Goal: Information Seeking & Learning: Learn about a topic

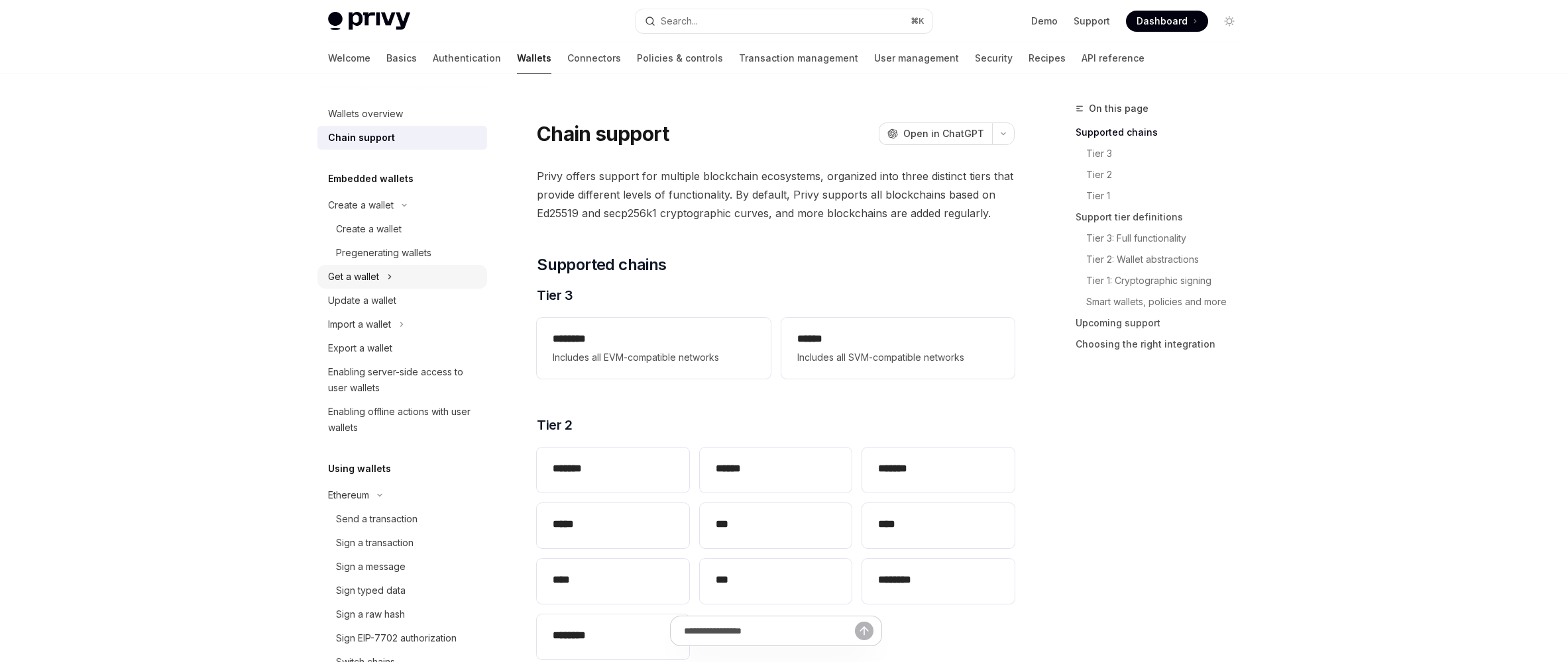
click at [380, 282] on button "Get a wallet" at bounding box center [402, 277] width 170 height 24
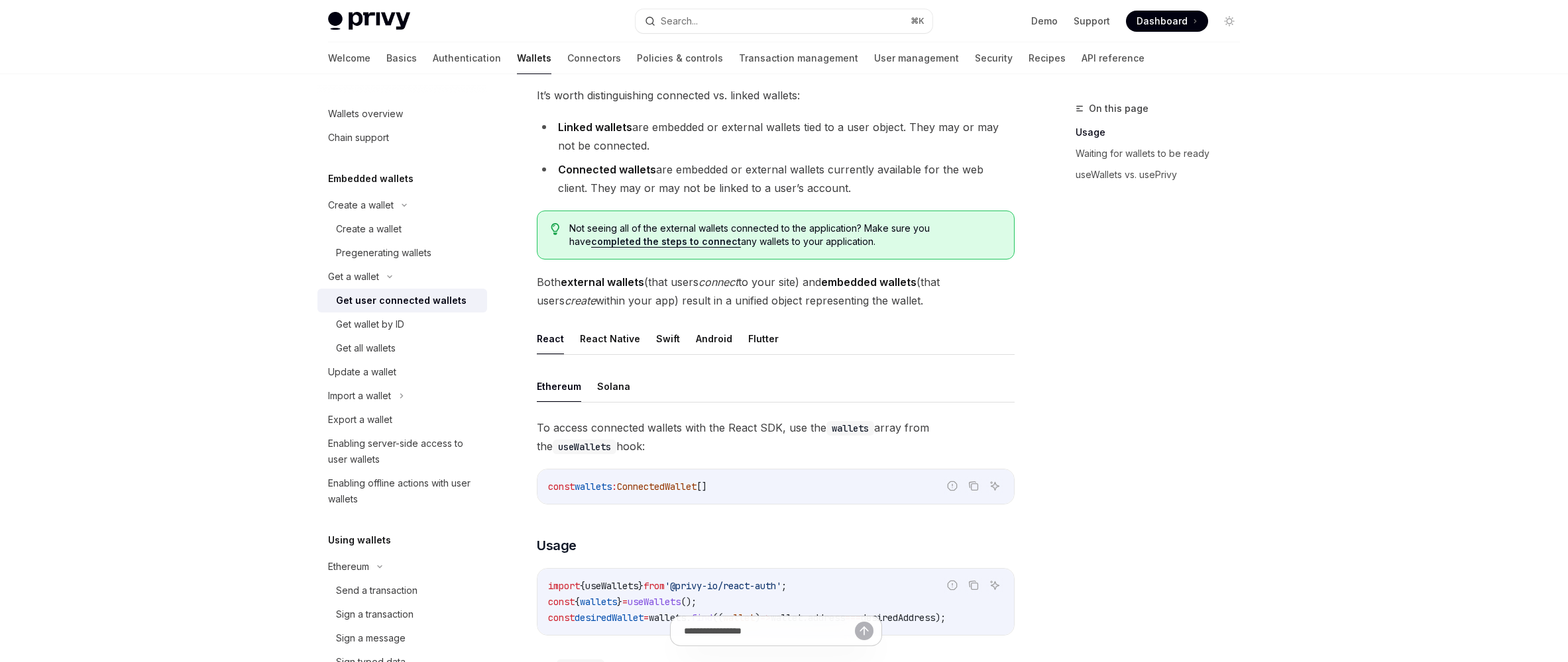
scroll to position [155, 0]
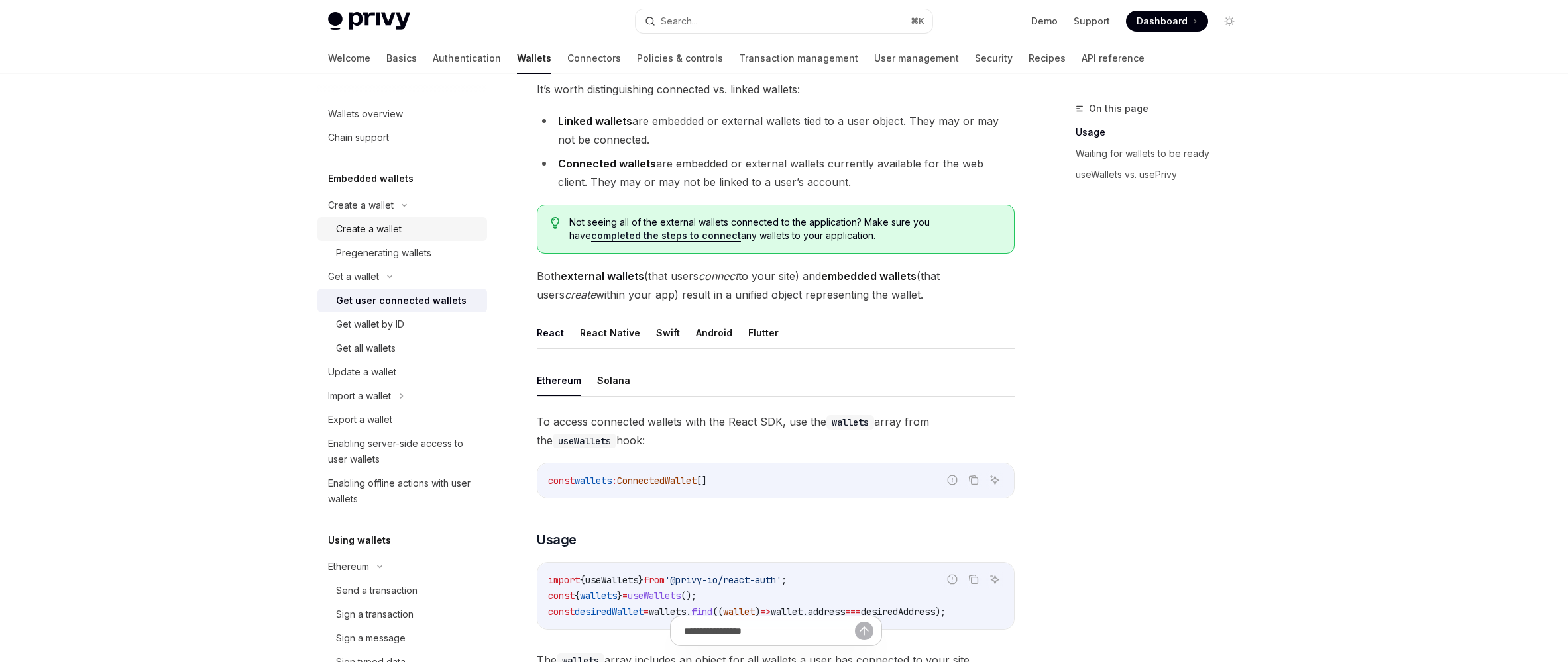
click at [413, 233] on div "Create a wallet" at bounding box center [408, 229] width 143 height 16
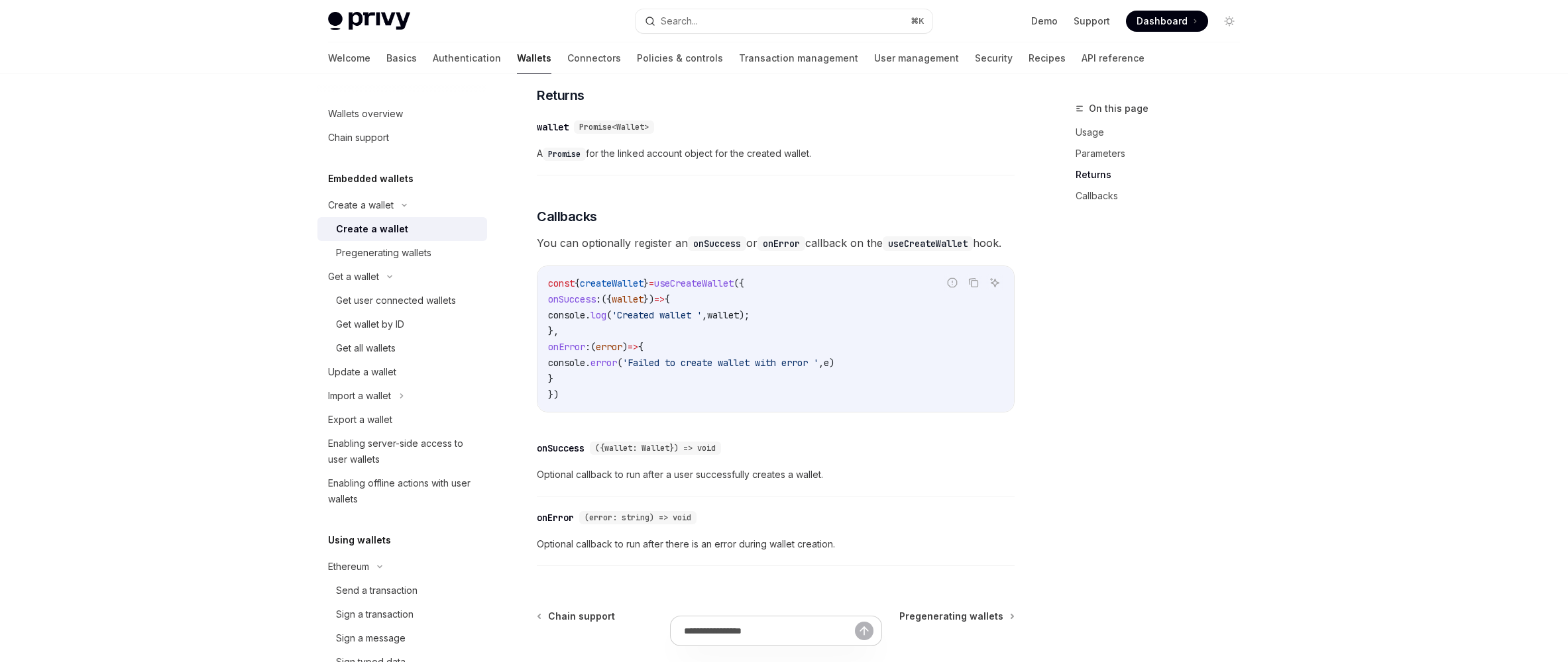
scroll to position [850, 0]
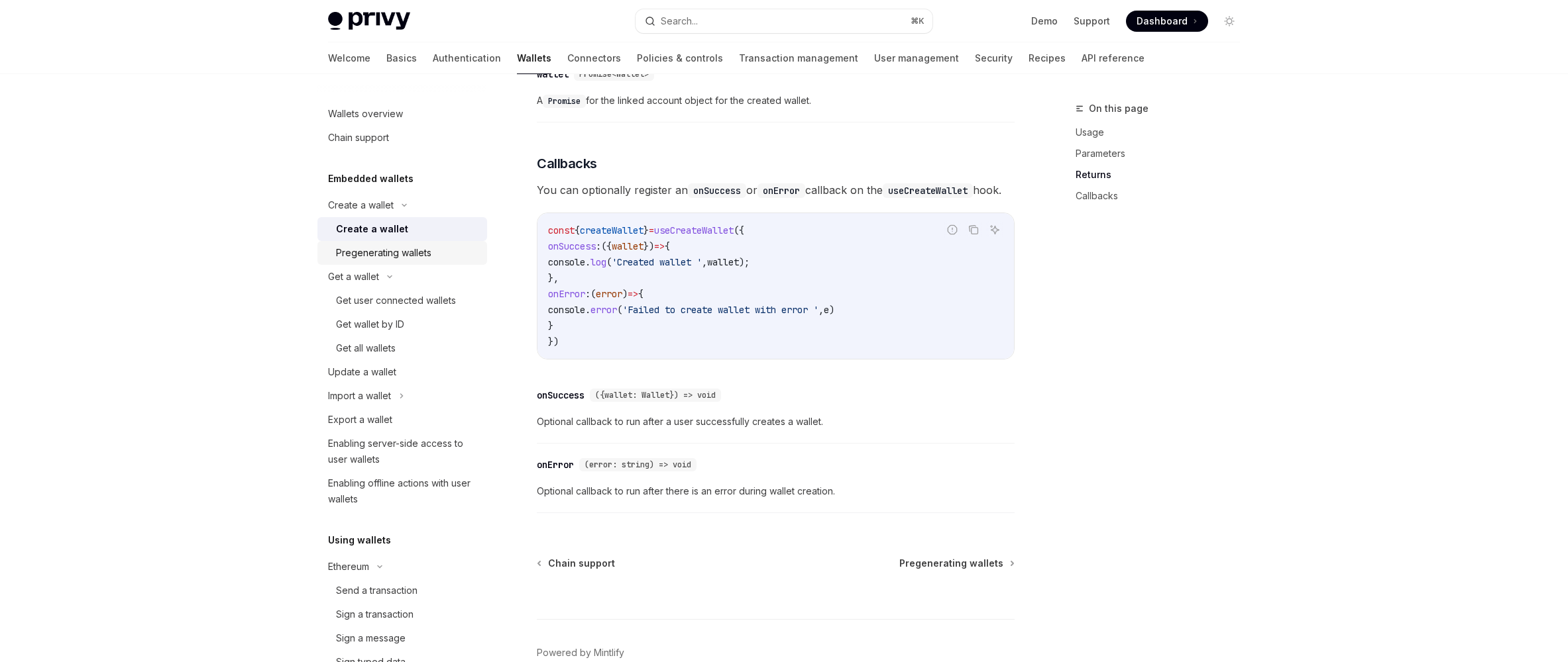
click at [419, 253] on div "Pregenerating wallets" at bounding box center [384, 252] width 95 height 16
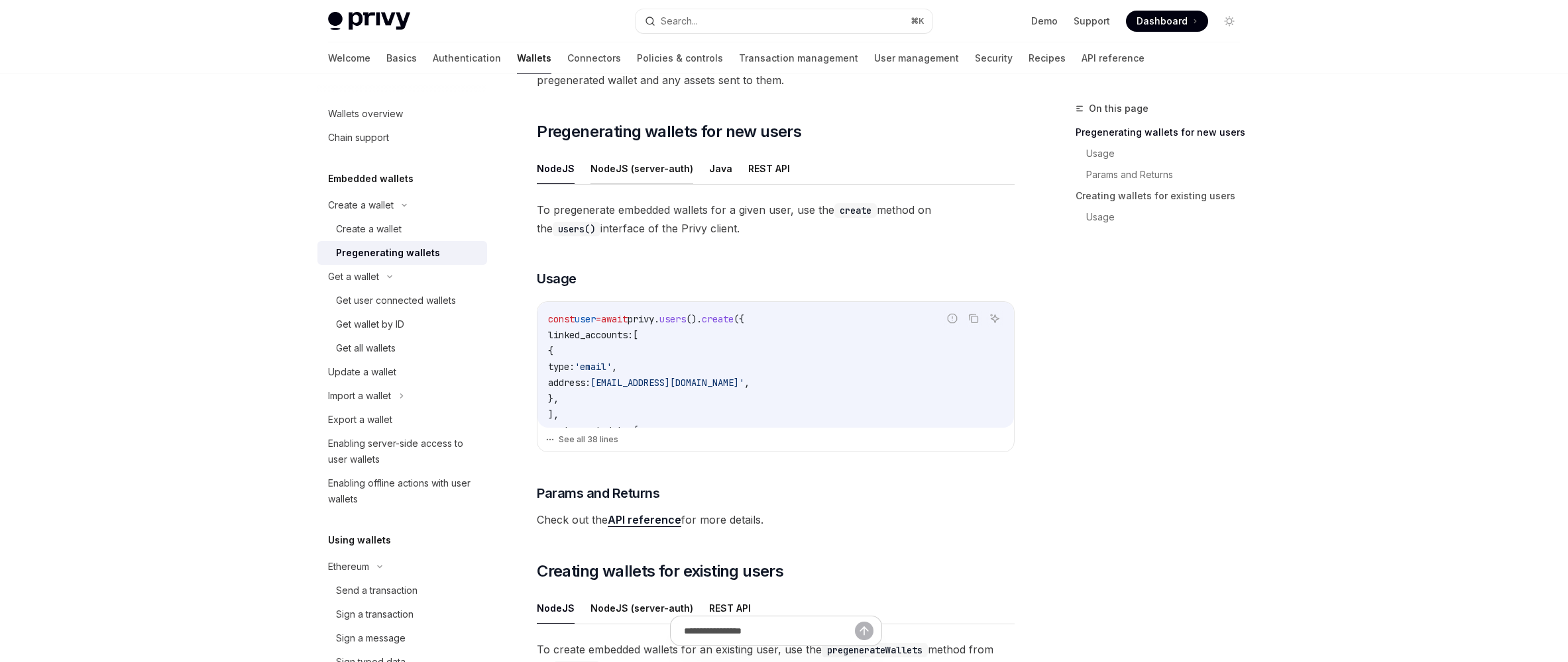
scroll to position [120, 0]
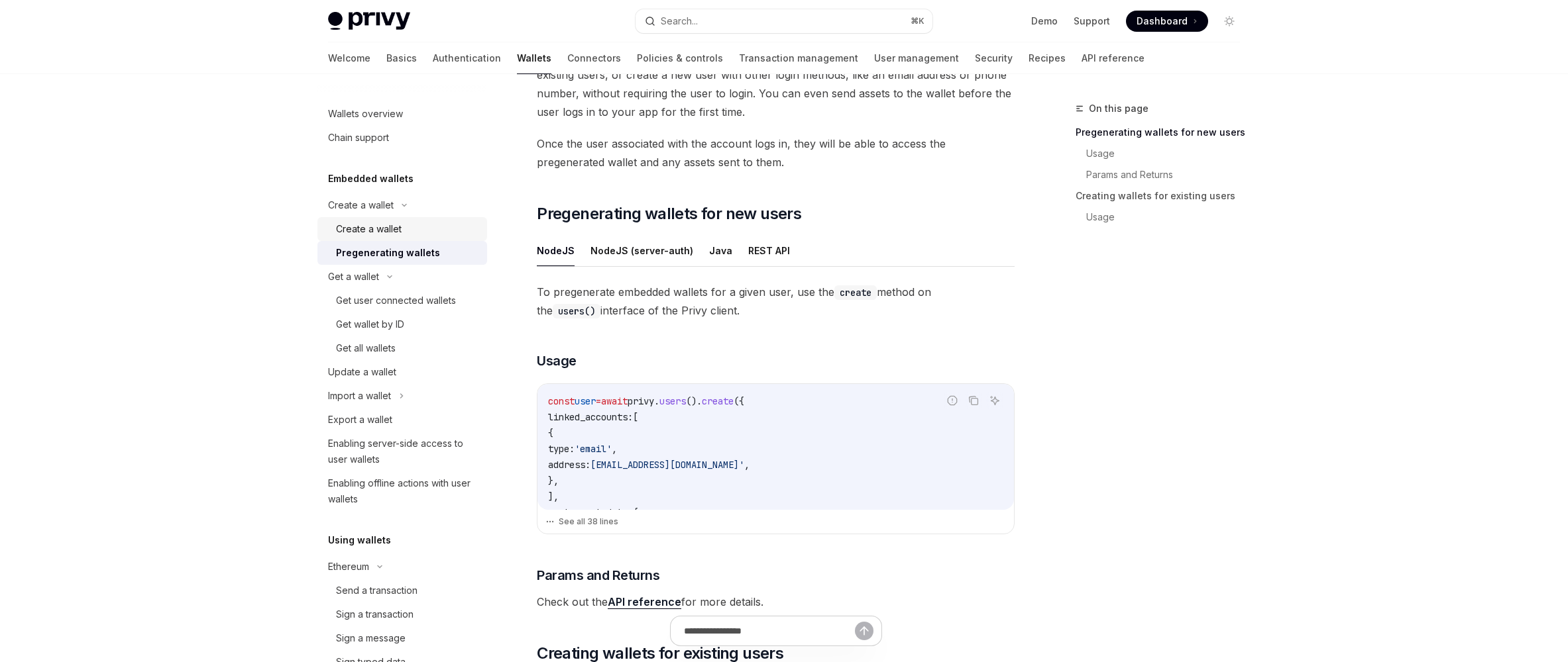
click at [380, 222] on div "Create a wallet" at bounding box center [369, 229] width 65 height 16
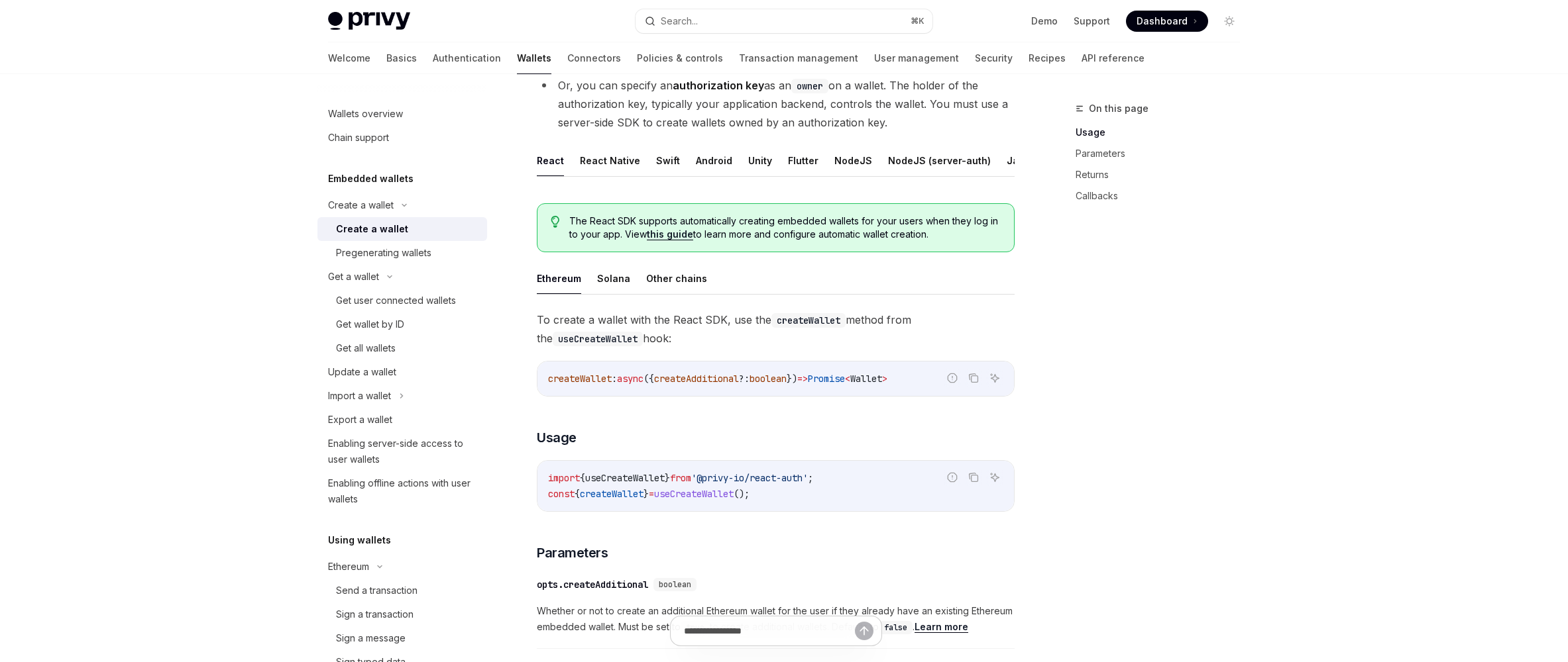
scroll to position [242, 0]
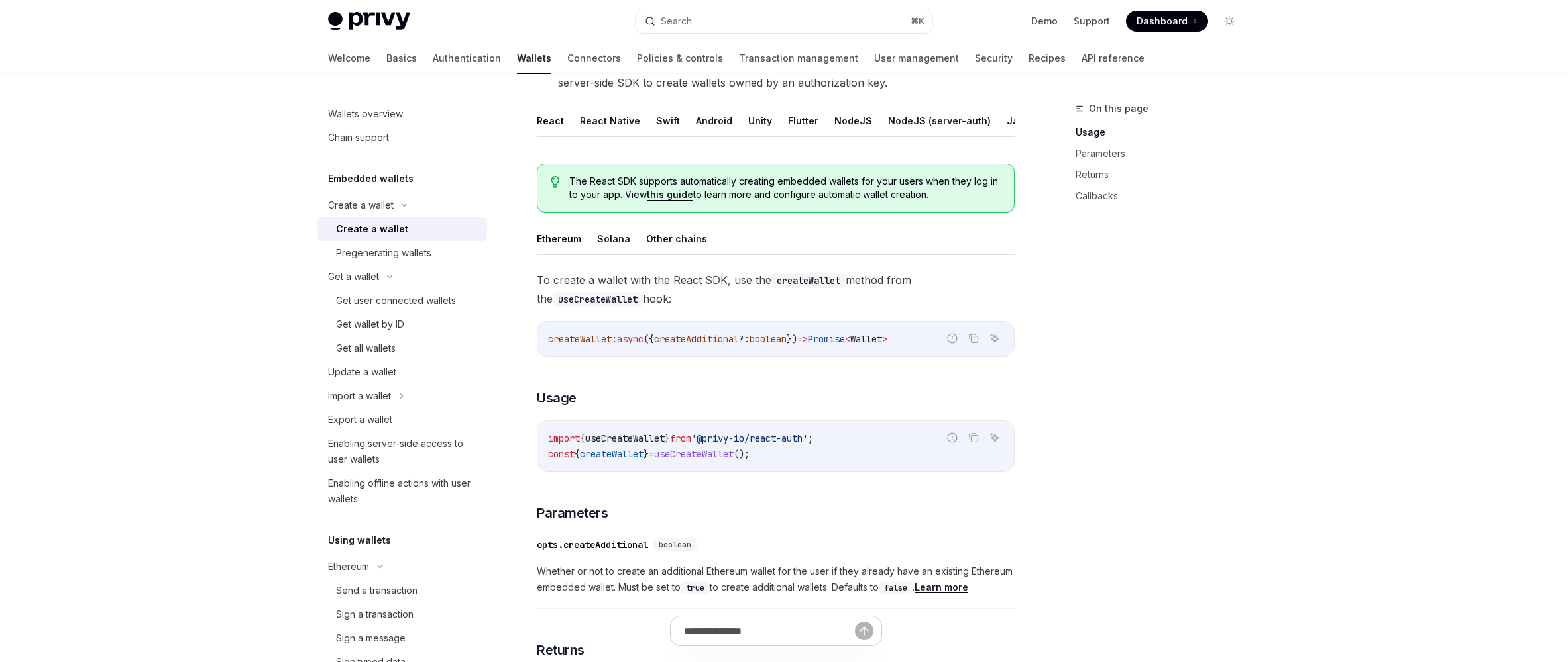
click at [611, 250] on button "Solana" at bounding box center [614, 238] width 34 height 31
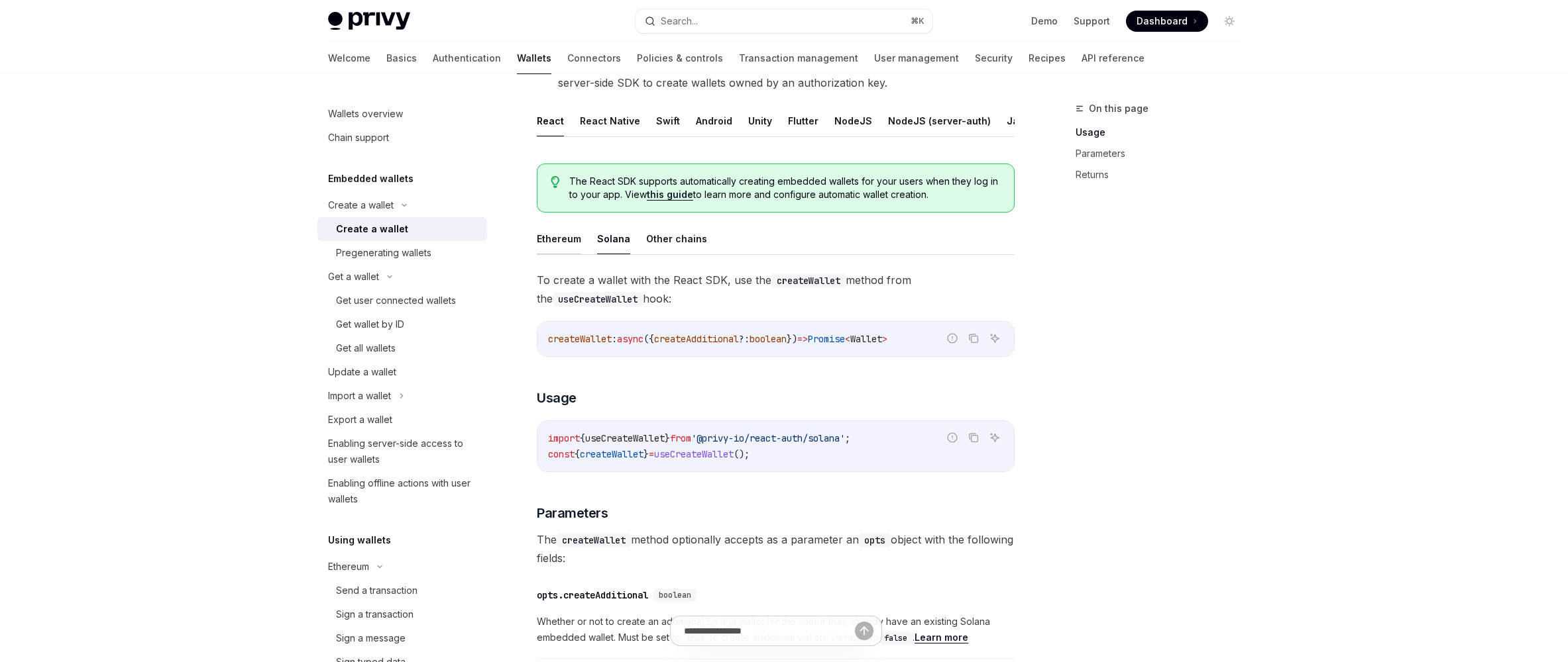
click at [559, 249] on button "Ethereum" at bounding box center [559, 238] width 45 height 31
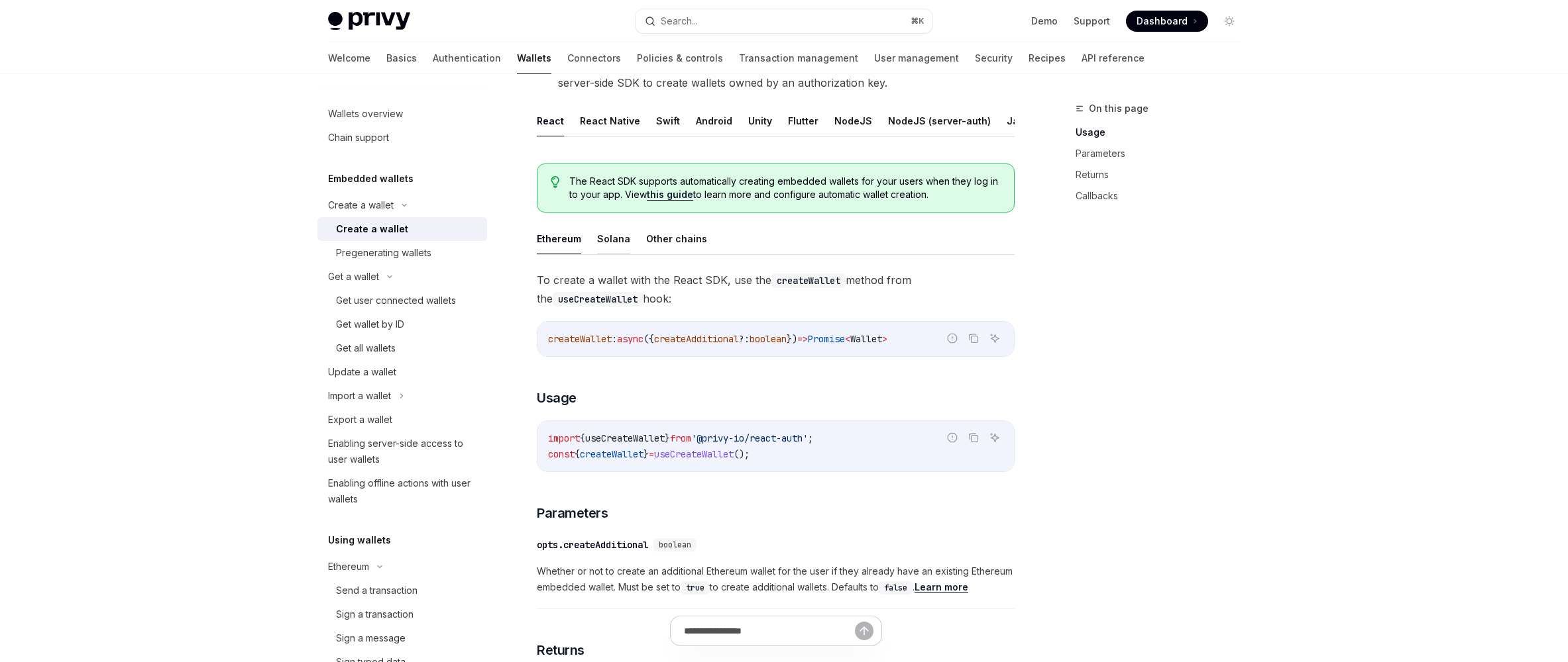
click at [601, 247] on button "Solana" at bounding box center [614, 238] width 34 height 31
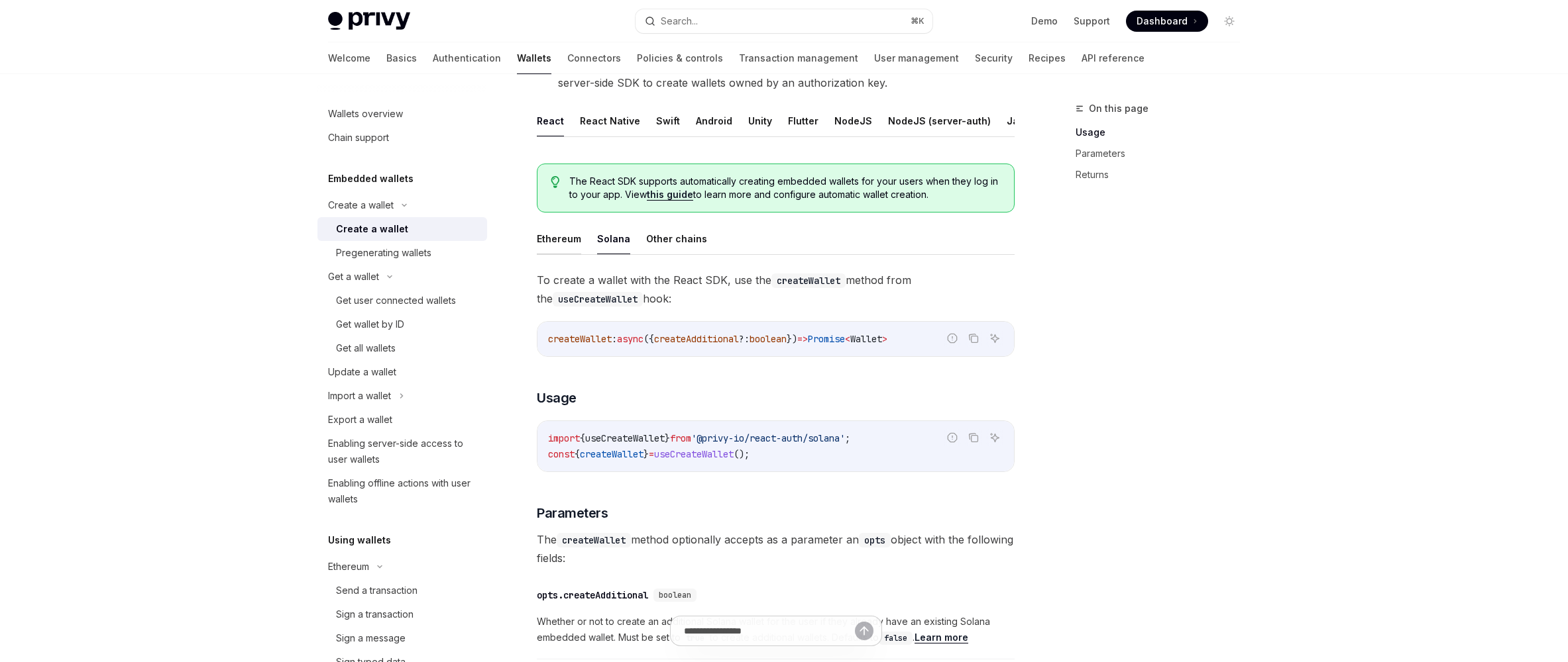
click at [553, 242] on button "Ethereum" at bounding box center [559, 238] width 45 height 31
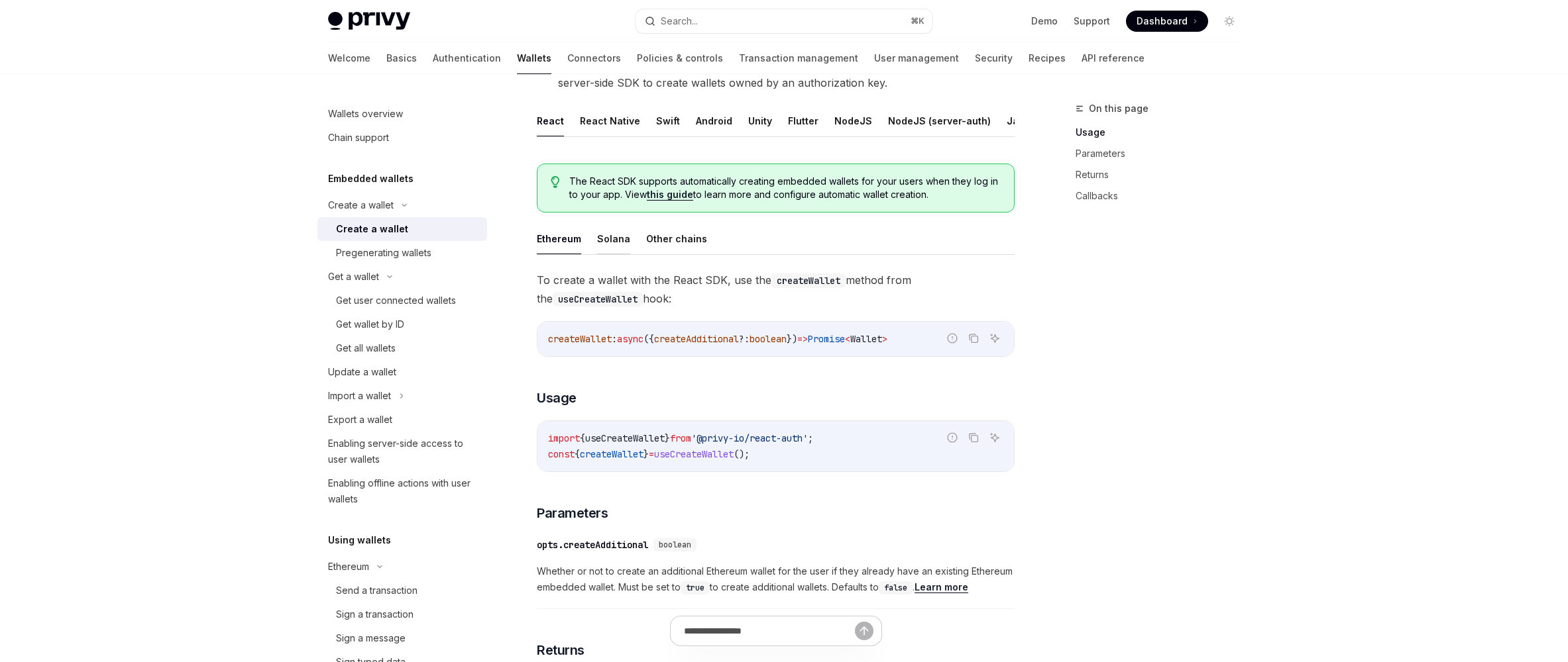
click at [597, 242] on button "Solana" at bounding box center [614, 238] width 34 height 31
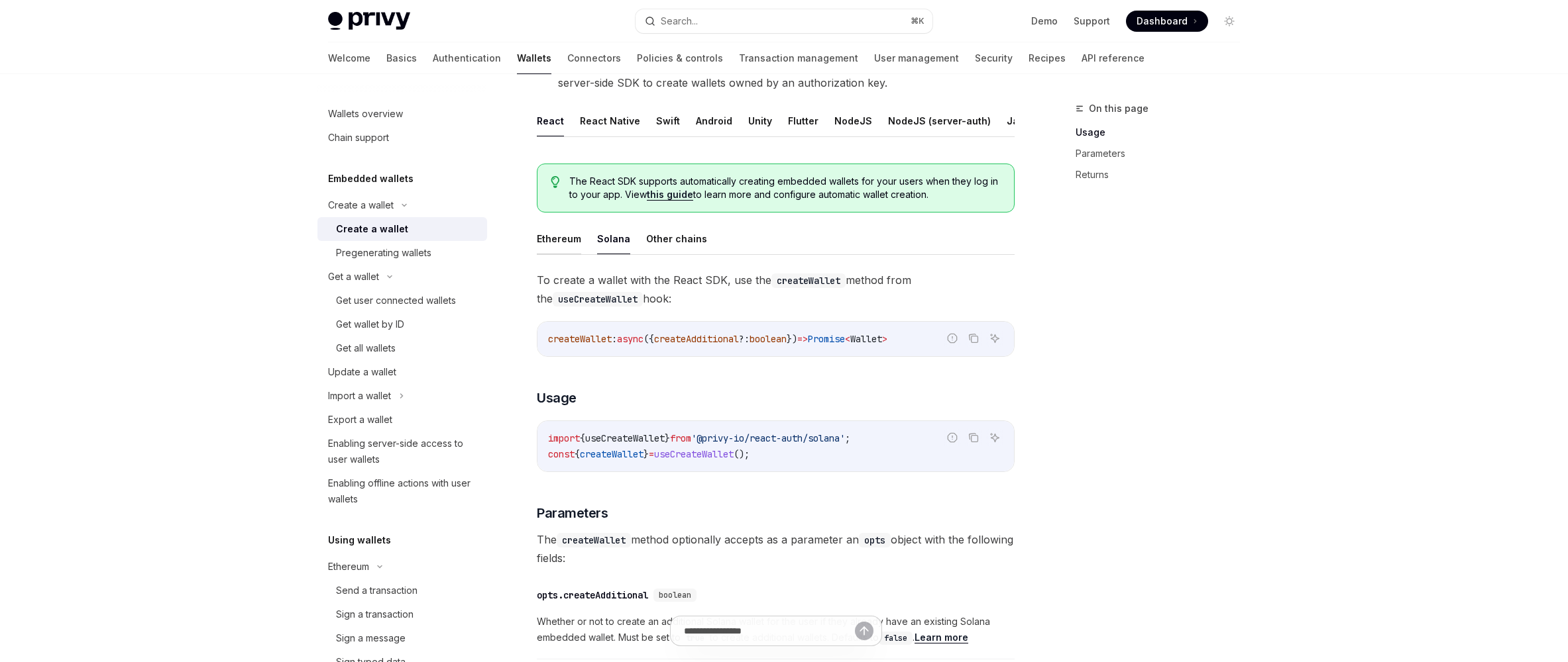
click at [552, 244] on button "Ethereum" at bounding box center [559, 238] width 45 height 31
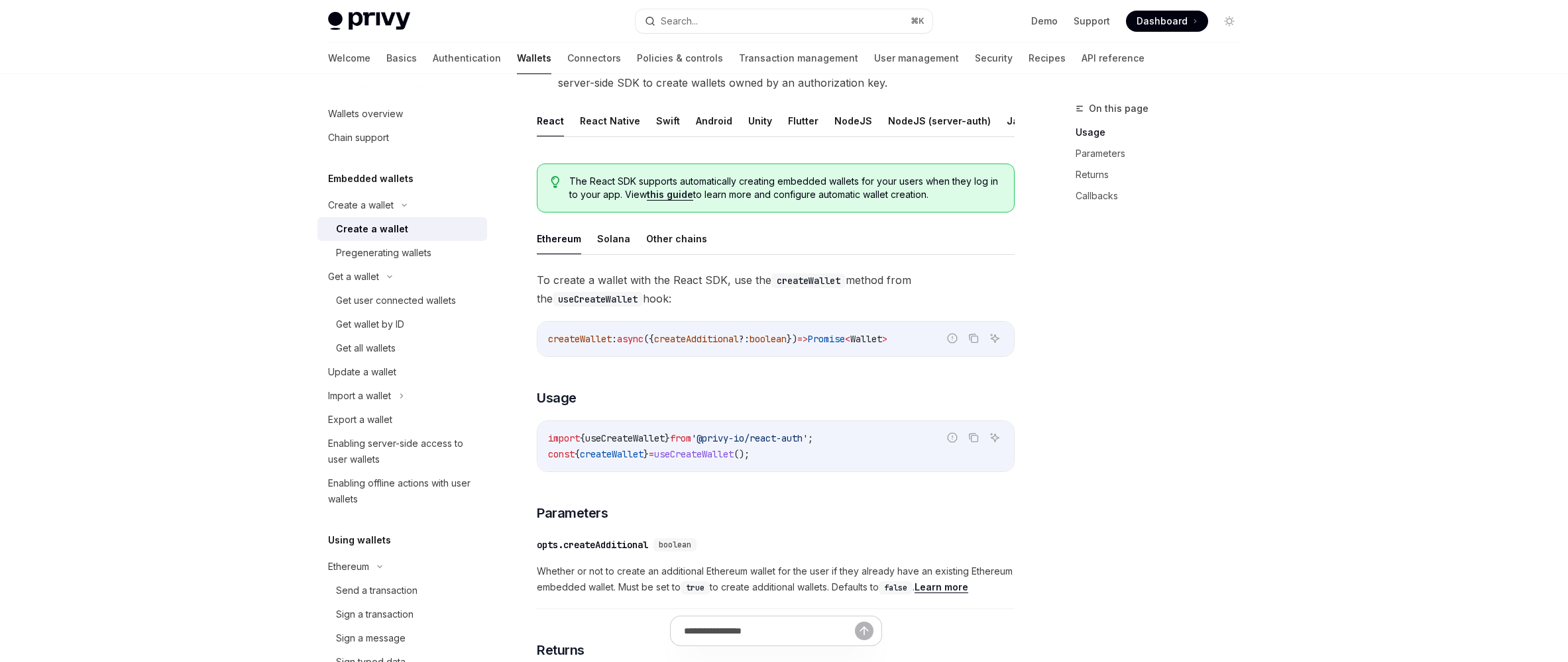
click at [588, 244] on ul "Ethereum Solana Other chains" at bounding box center [775, 239] width 478 height 32
click at [540, 244] on button "Ethereum" at bounding box center [559, 238] width 45 height 31
click at [611, 247] on button "Solana" at bounding box center [614, 238] width 34 height 31
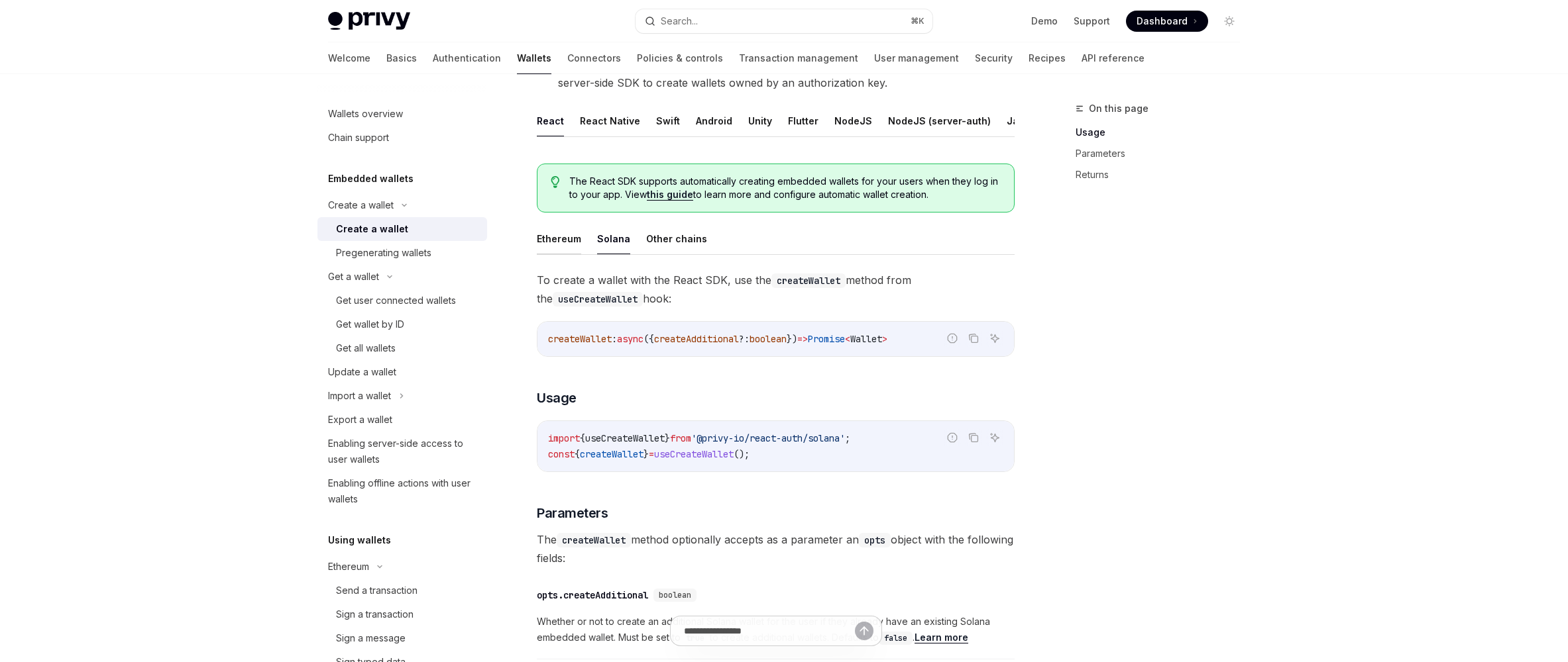
click at [567, 249] on button "Ethereum" at bounding box center [559, 238] width 45 height 31
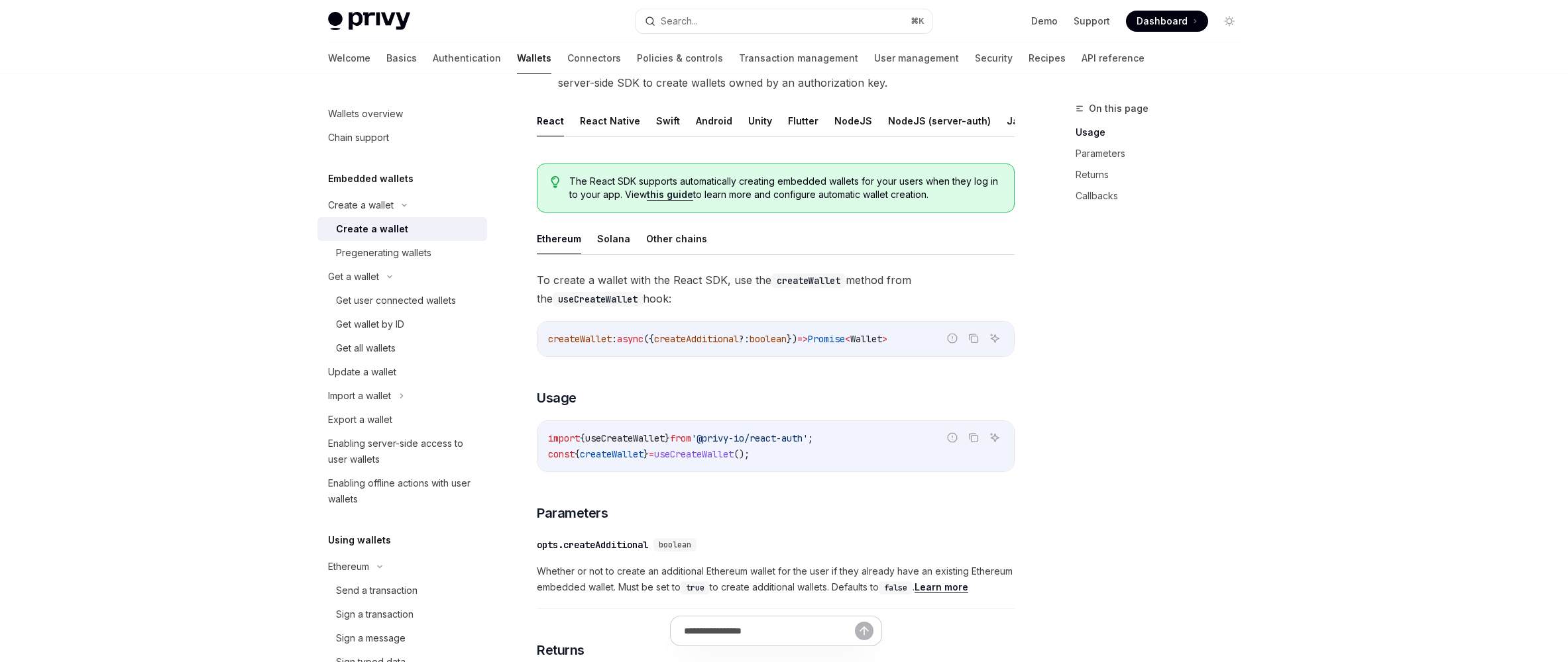
click at [733, 460] on span "useCreateWallet" at bounding box center [693, 454] width 79 height 12
click at [716, 460] on span "useCreateWallet" at bounding box center [693, 454] width 79 height 12
click at [701, 460] on span "useCreateWallet" at bounding box center [693, 454] width 79 height 12
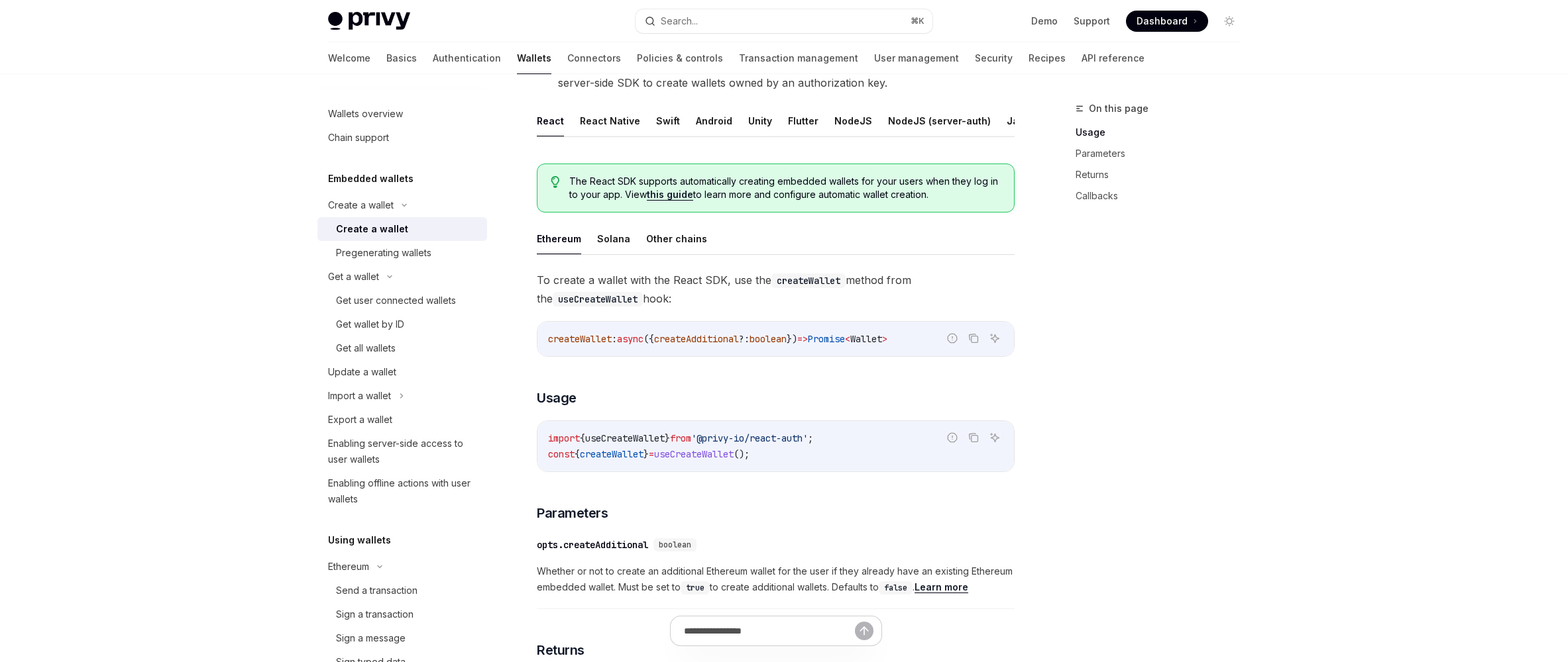
click at [701, 460] on span "useCreateWallet" at bounding box center [693, 454] width 79 height 12
click at [607, 249] on button "Solana" at bounding box center [614, 238] width 34 height 31
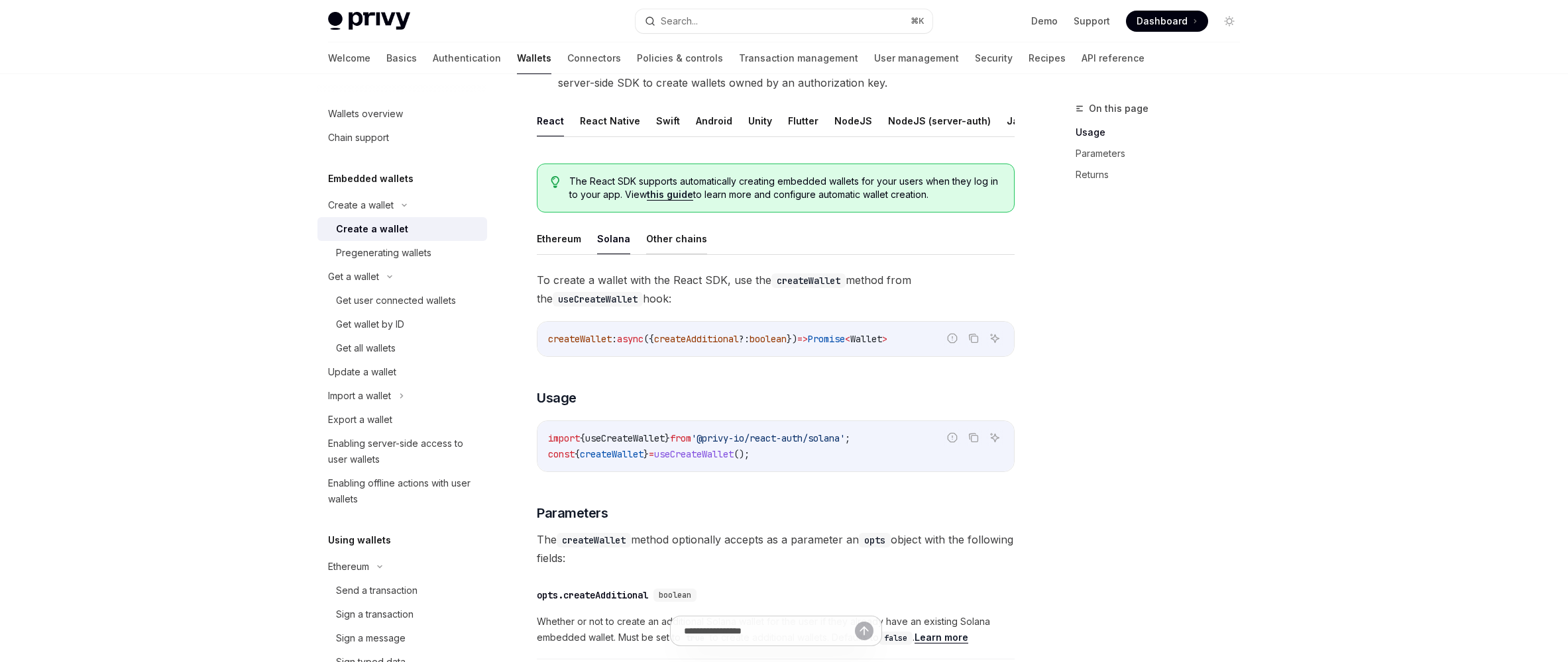
click at [680, 250] on button "Other chains" at bounding box center [676, 238] width 61 height 31
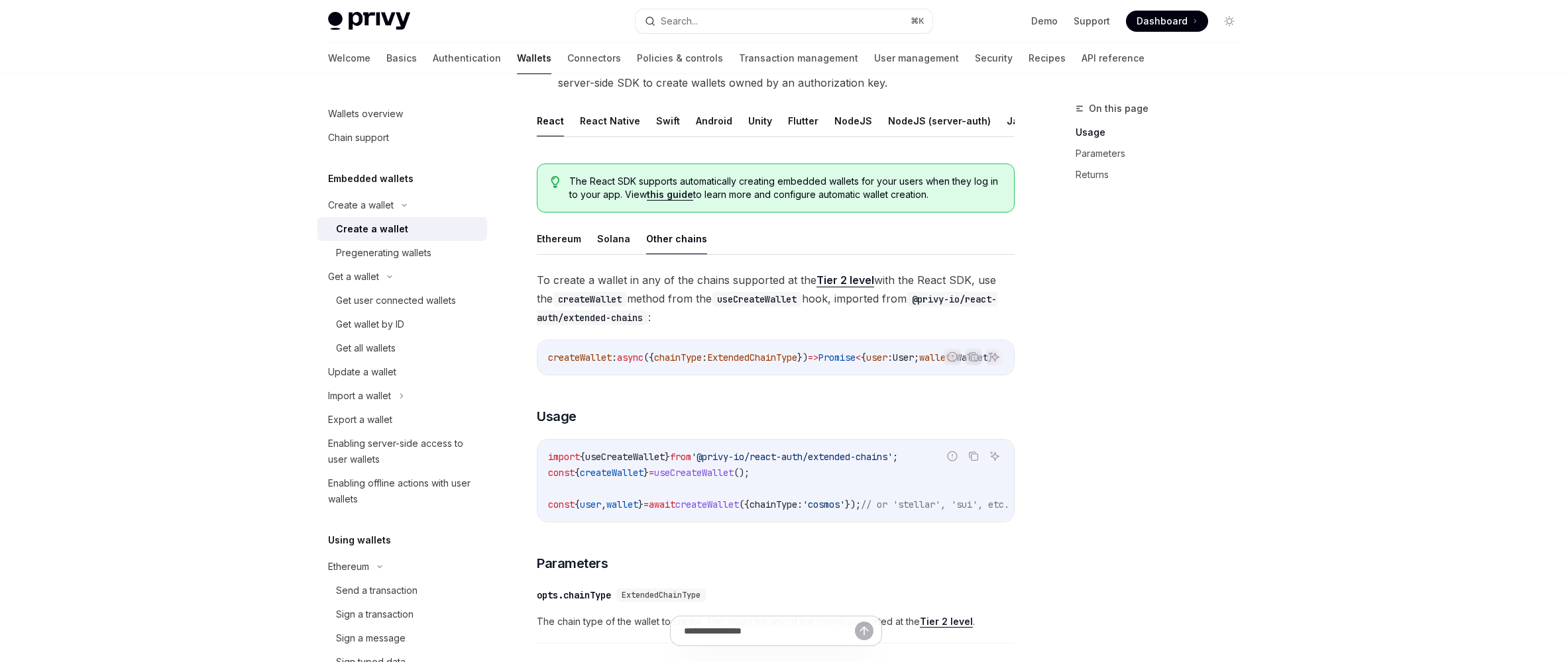
click at [594, 249] on ul "Ethereum Solana Other chains" at bounding box center [775, 239] width 478 height 32
click at [612, 249] on button "Solana" at bounding box center [614, 238] width 34 height 31
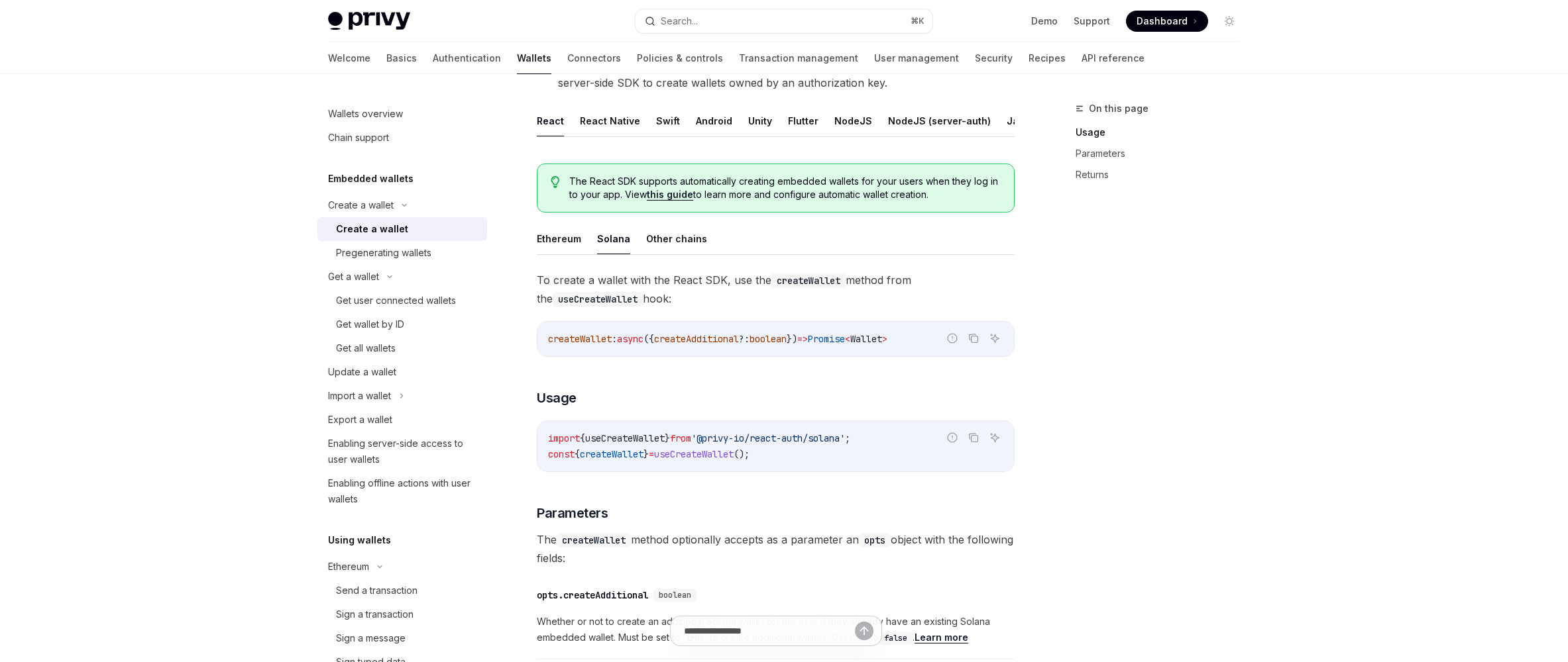
click at [634, 460] on span "createWallet" at bounding box center [611, 454] width 63 height 12
copy span "createWallet"
click at [733, 460] on span "useCreateWallet" at bounding box center [693, 454] width 79 height 12
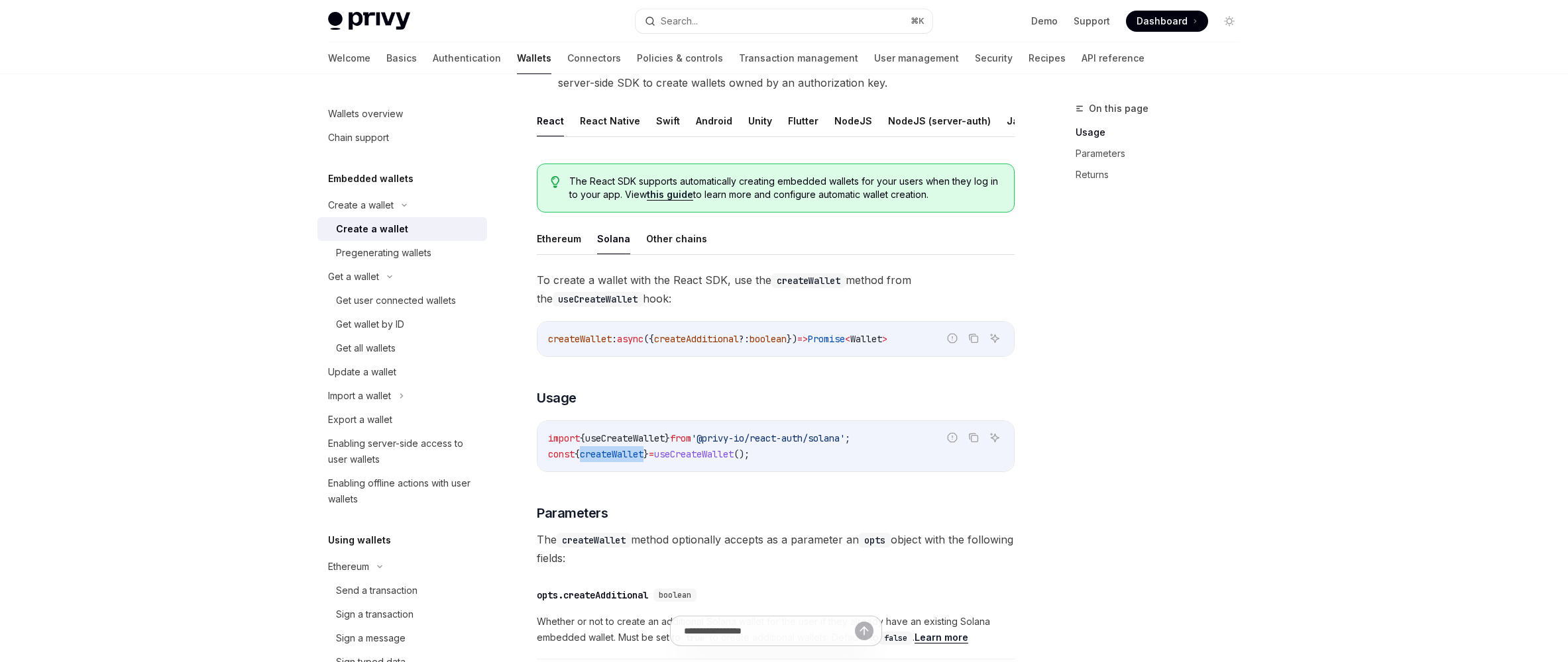
copy span "useCreateWallet"
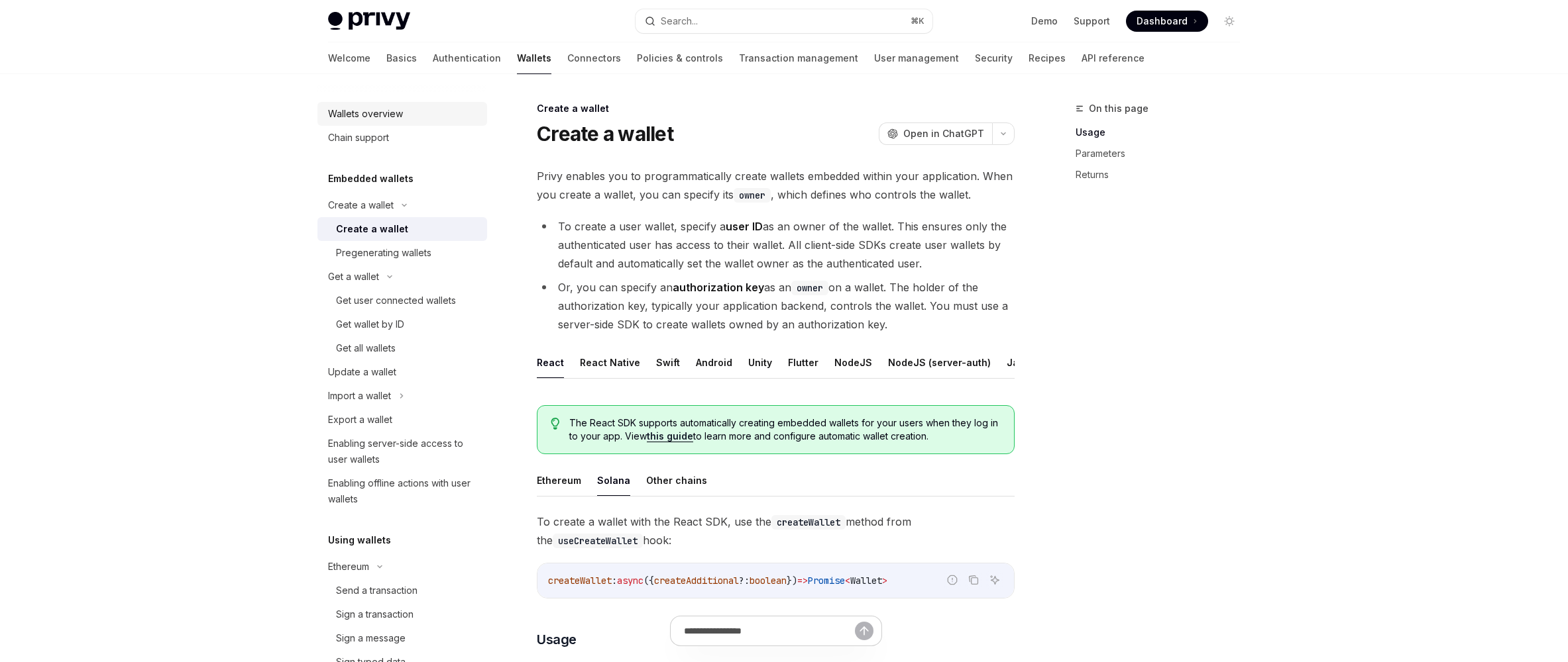
click at [374, 115] on div "Wallets overview" at bounding box center [365, 114] width 75 height 16
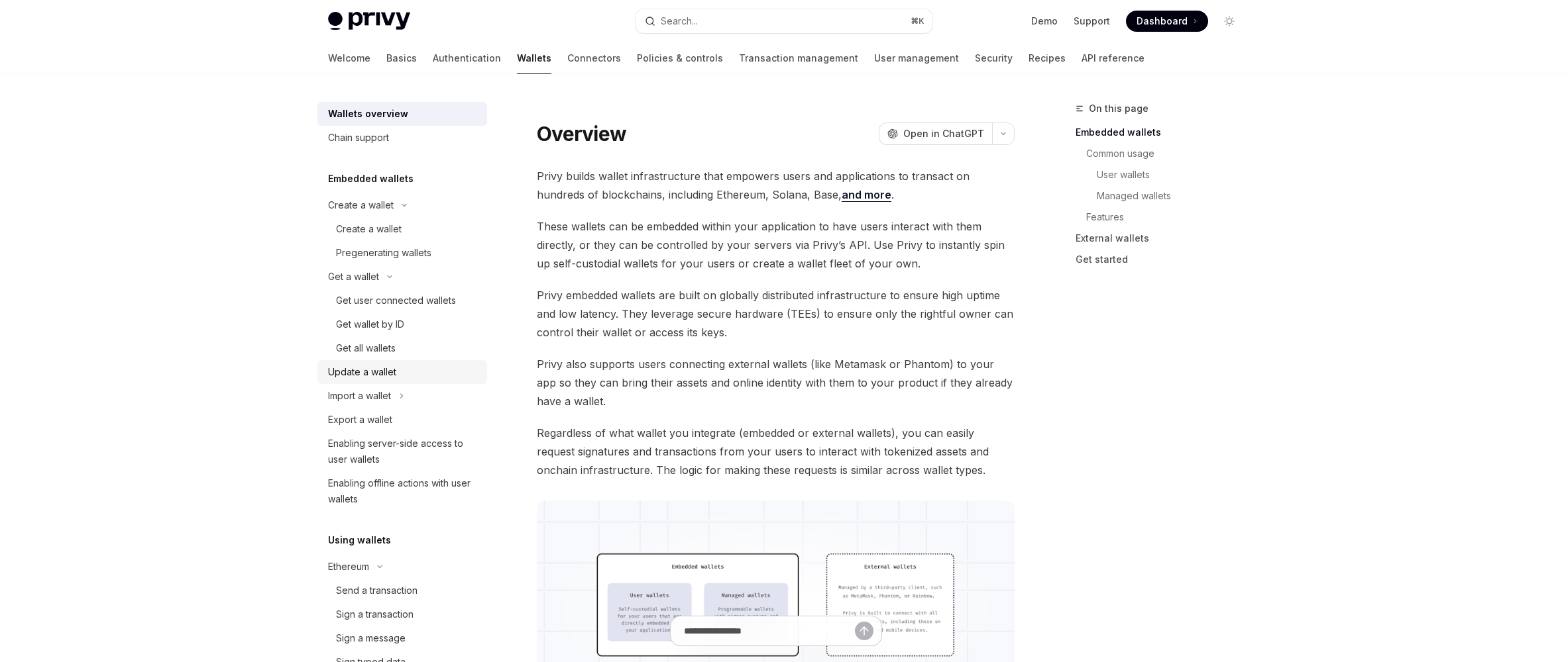
click at [349, 371] on div "Update a wallet" at bounding box center [361, 372] width 68 height 16
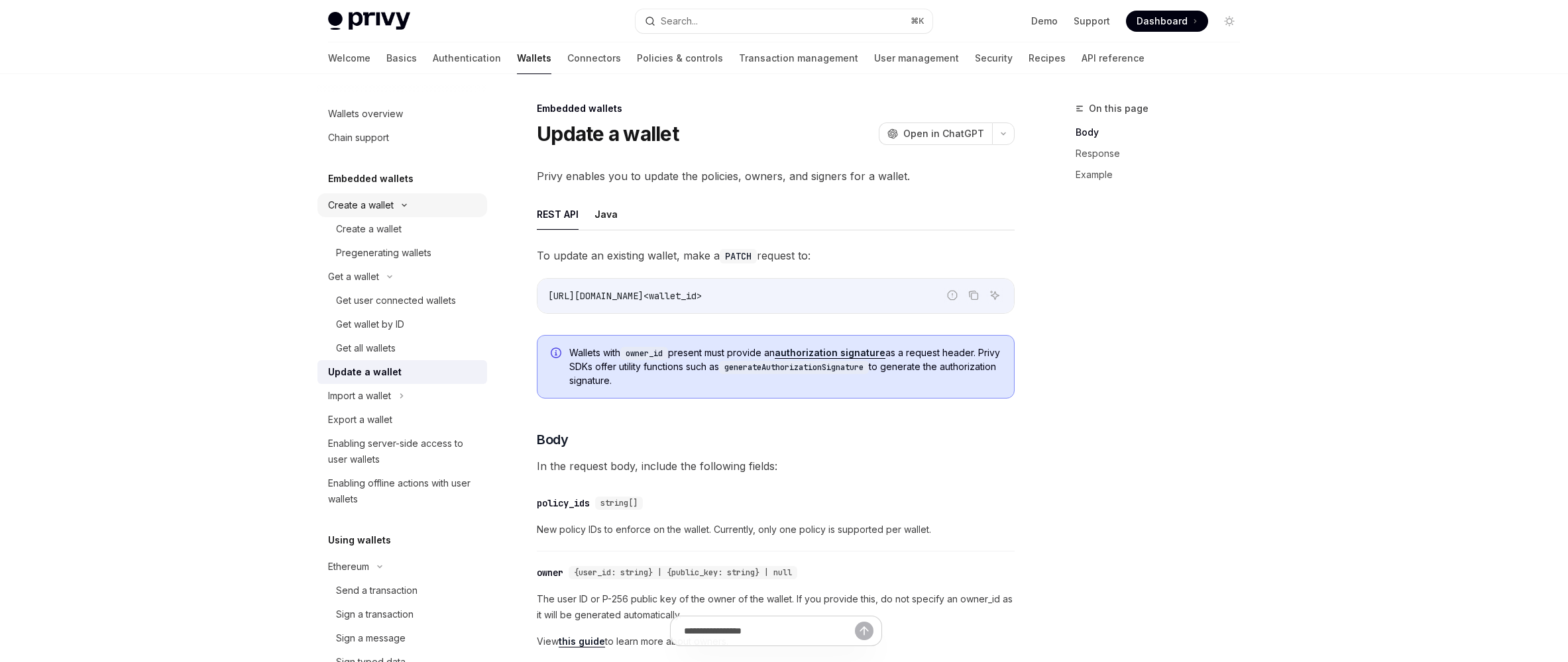
click at [370, 211] on div "Create a wallet" at bounding box center [361, 205] width 65 height 16
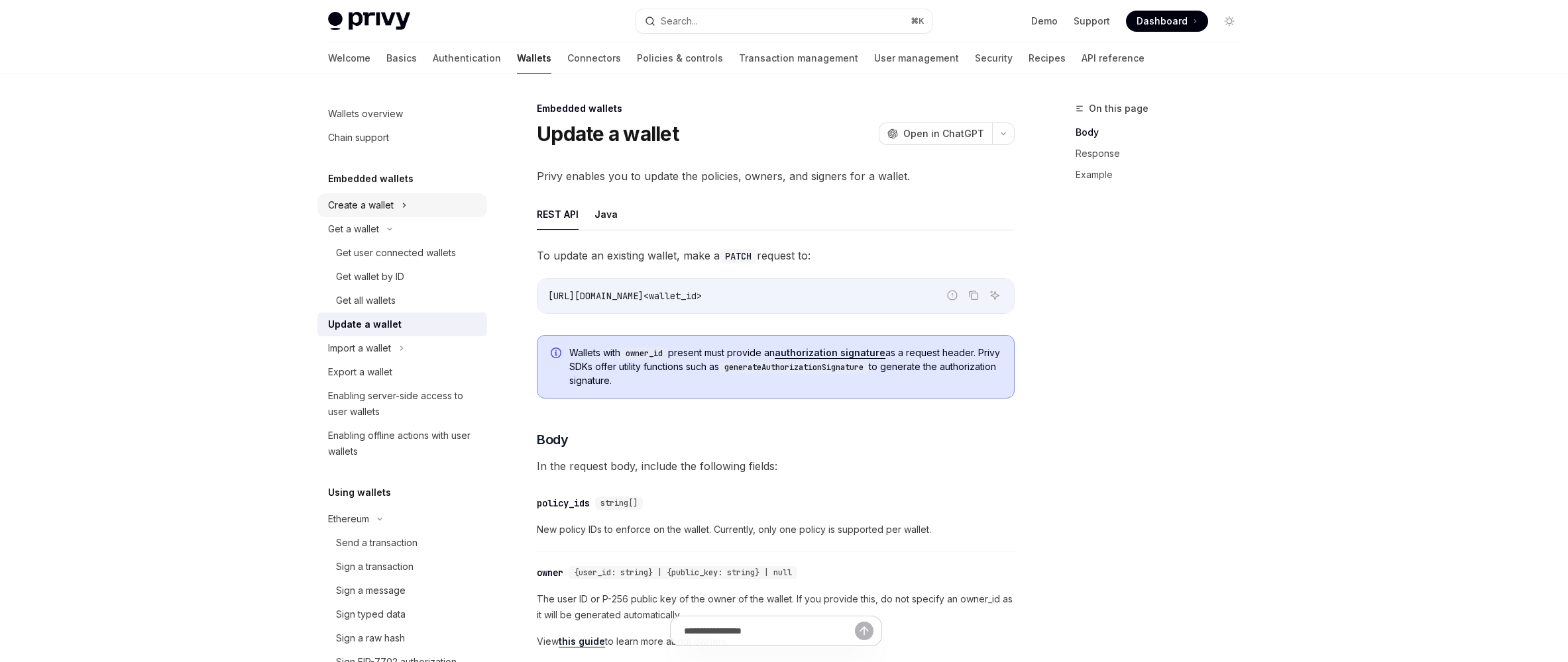
click at [370, 211] on div "Create a wallet" at bounding box center [361, 205] width 65 height 16
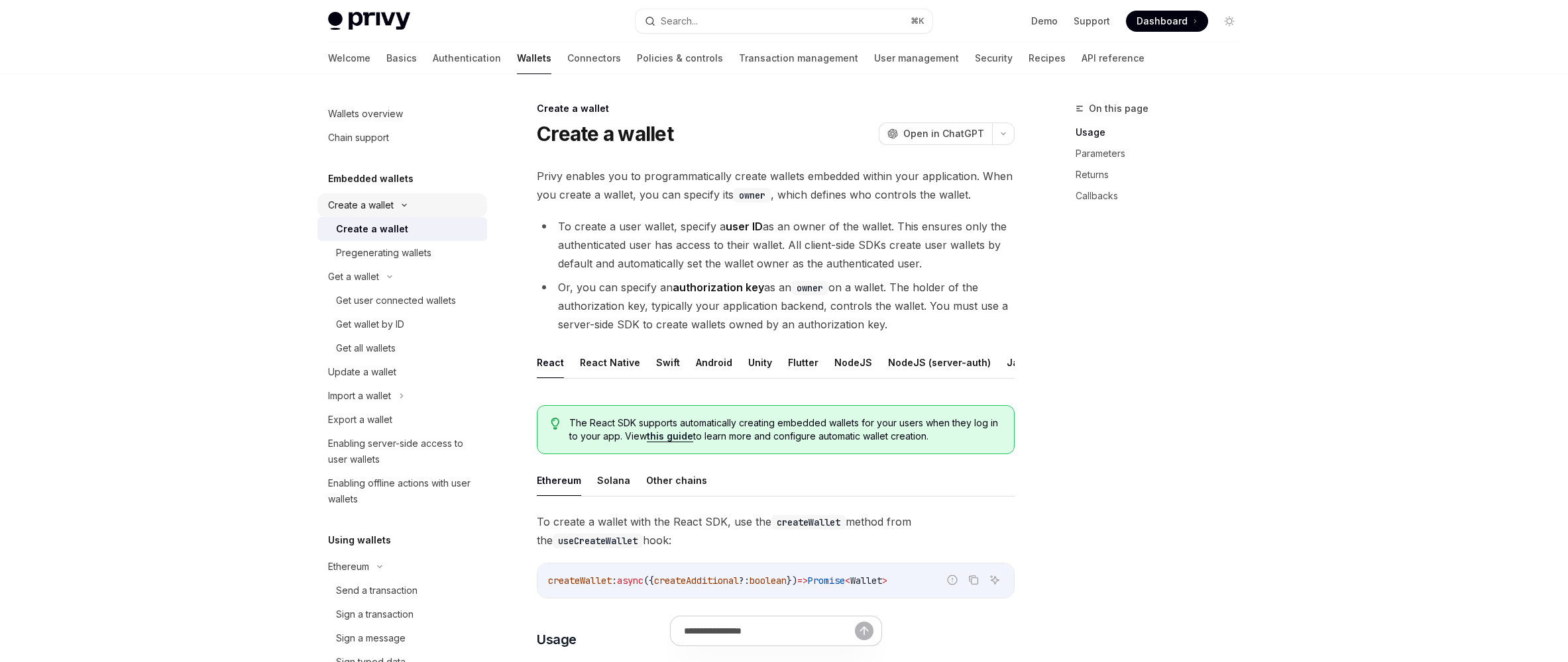
click at [370, 211] on div "Create a wallet" at bounding box center [361, 205] width 65 height 16
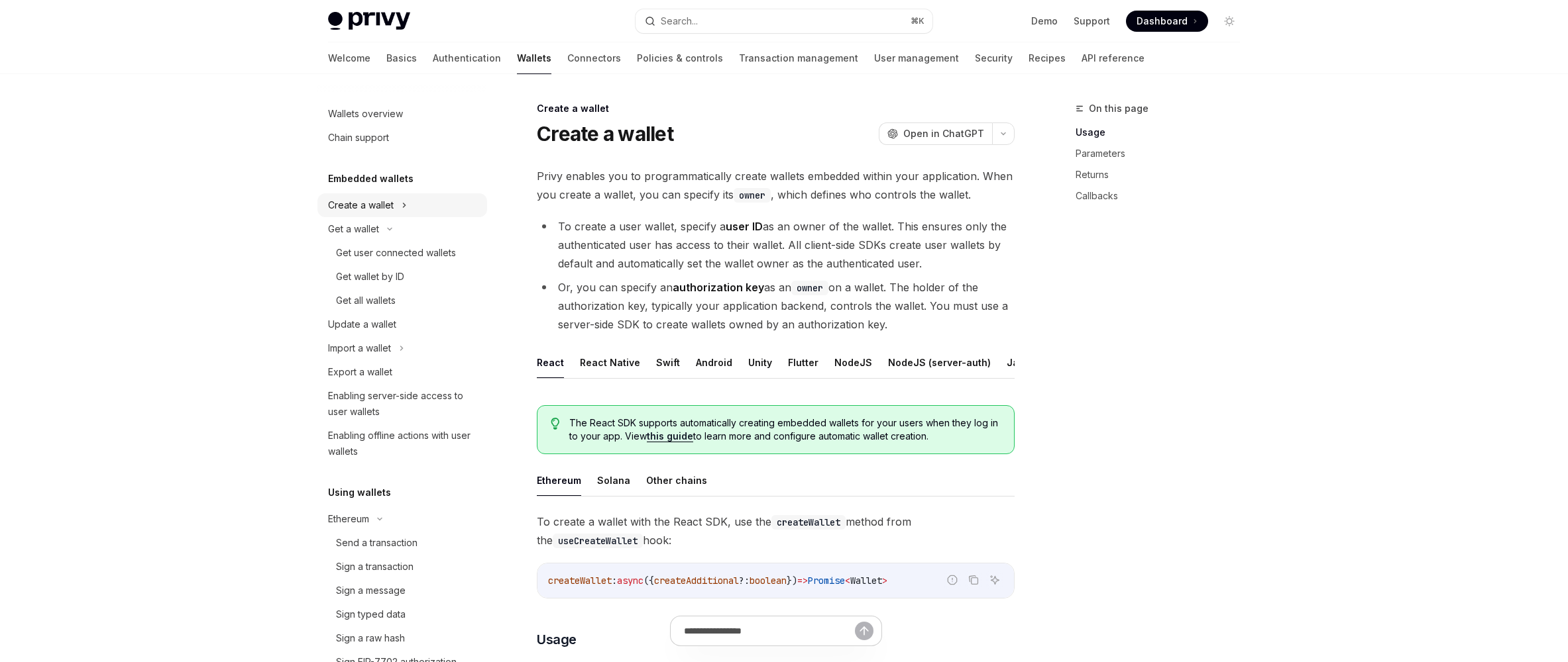
click at [369, 210] on div "Create a wallet" at bounding box center [361, 205] width 65 height 16
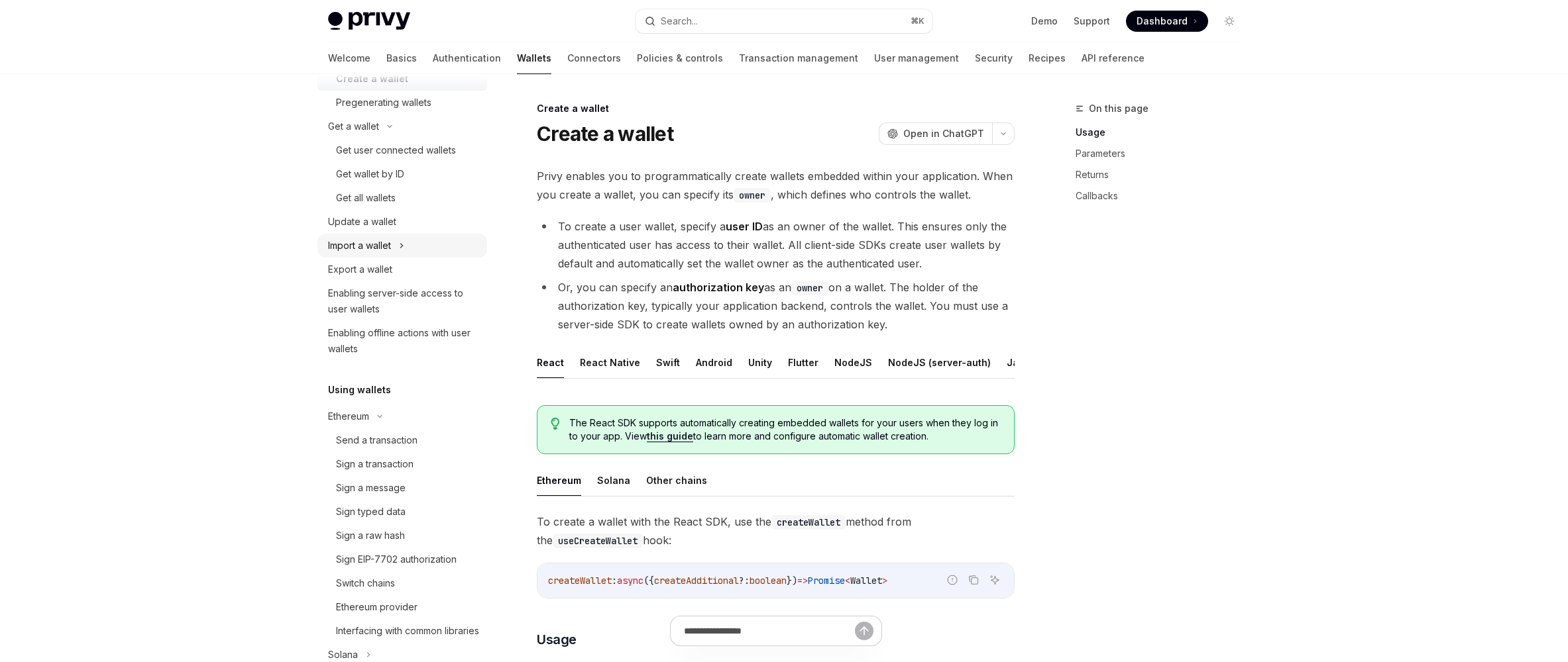
scroll to position [156, 0]
click at [360, 409] on div "Ethereum" at bounding box center [348, 411] width 41 height 16
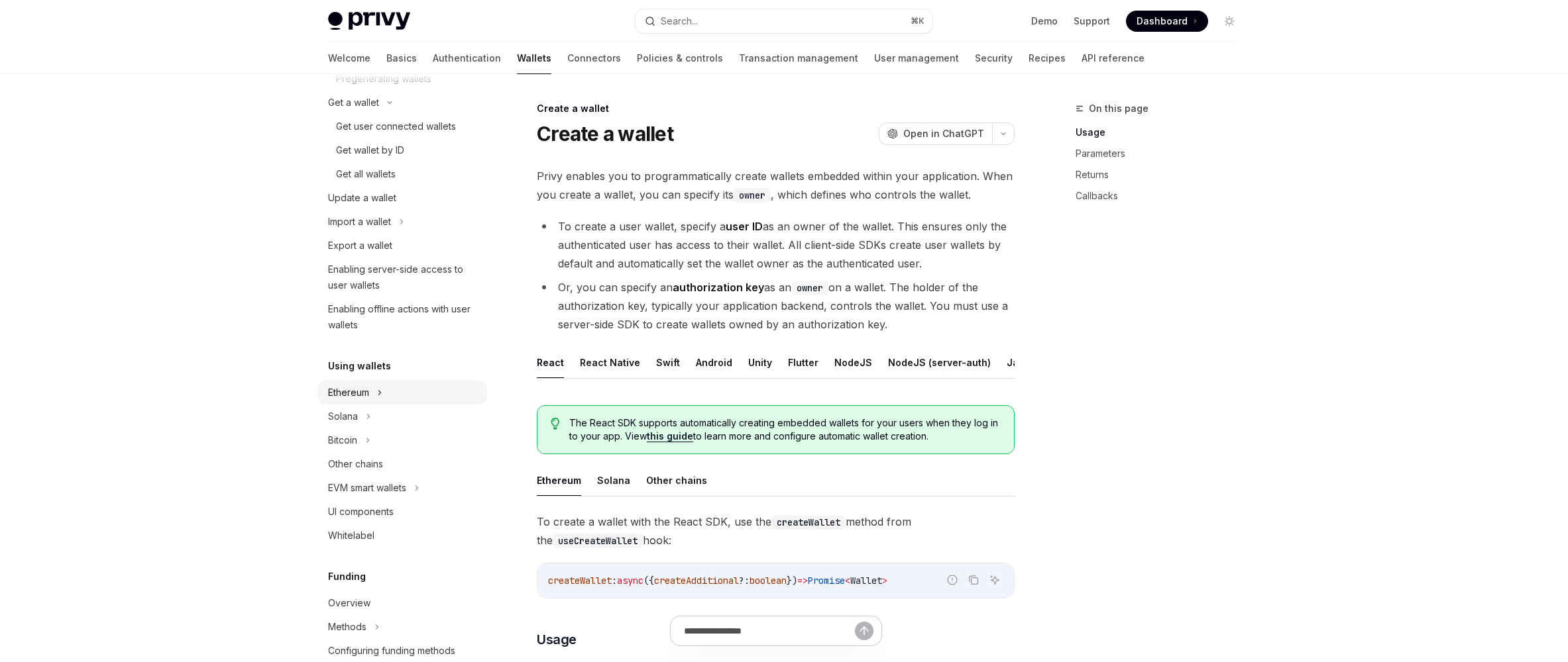
scroll to position [0, 0]
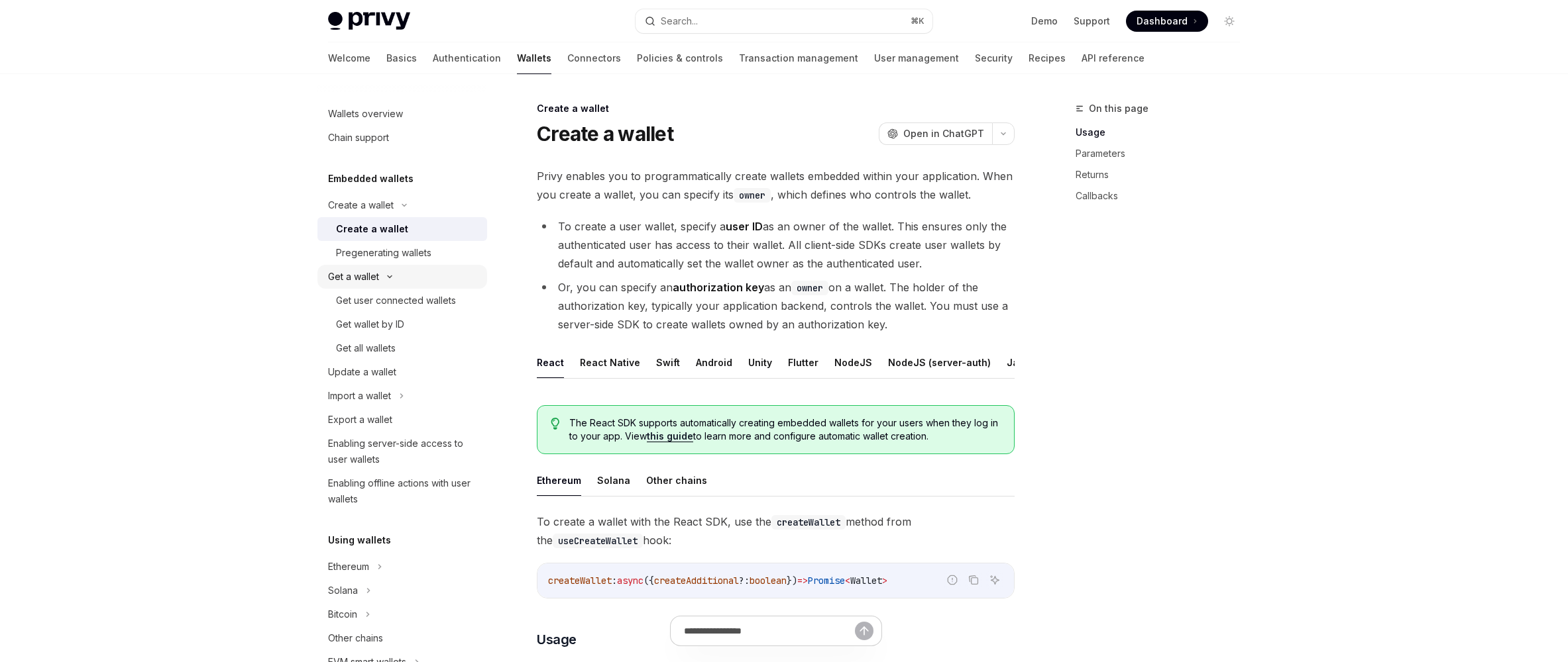
click at [380, 277] on button "Get a wallet" at bounding box center [402, 277] width 170 height 24
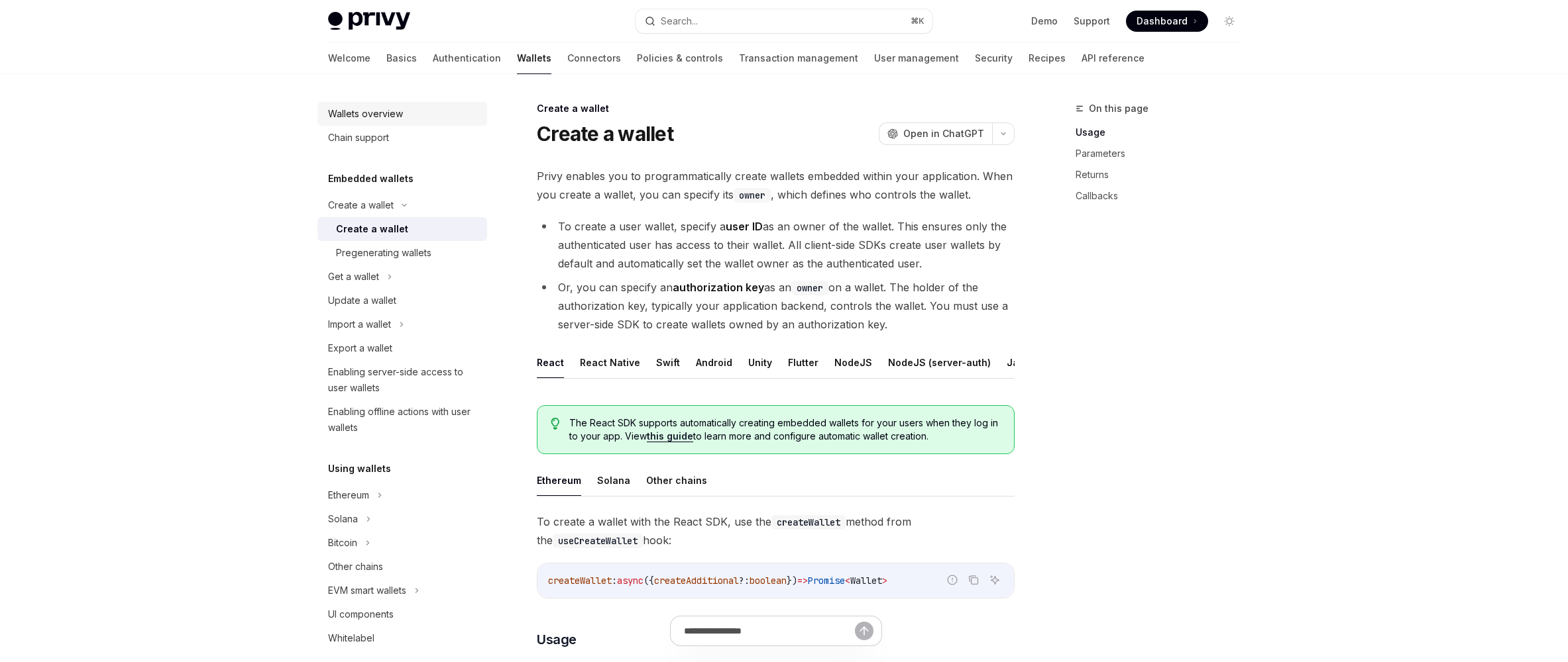
click at [392, 115] on div "Wallets overview" at bounding box center [365, 114] width 75 height 16
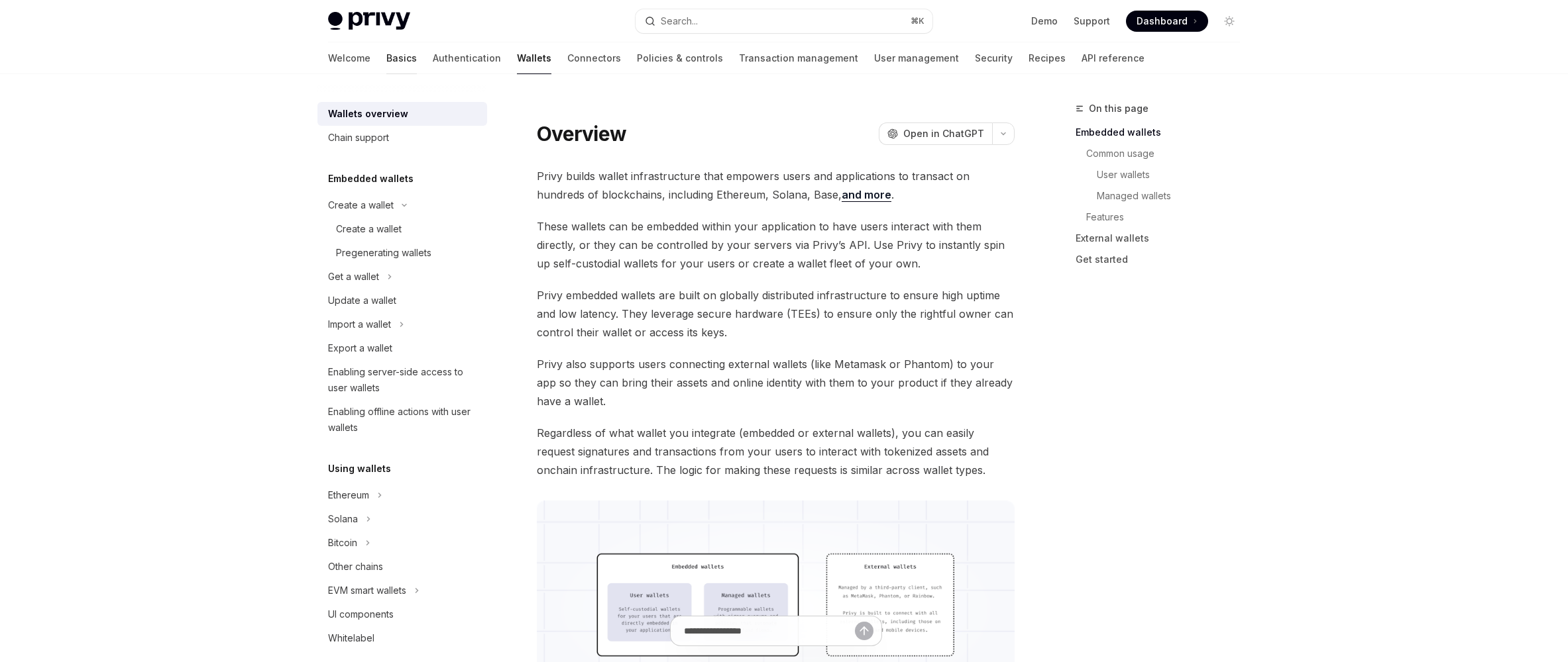
click at [387, 56] on link "Basics" at bounding box center [402, 59] width 31 height 32
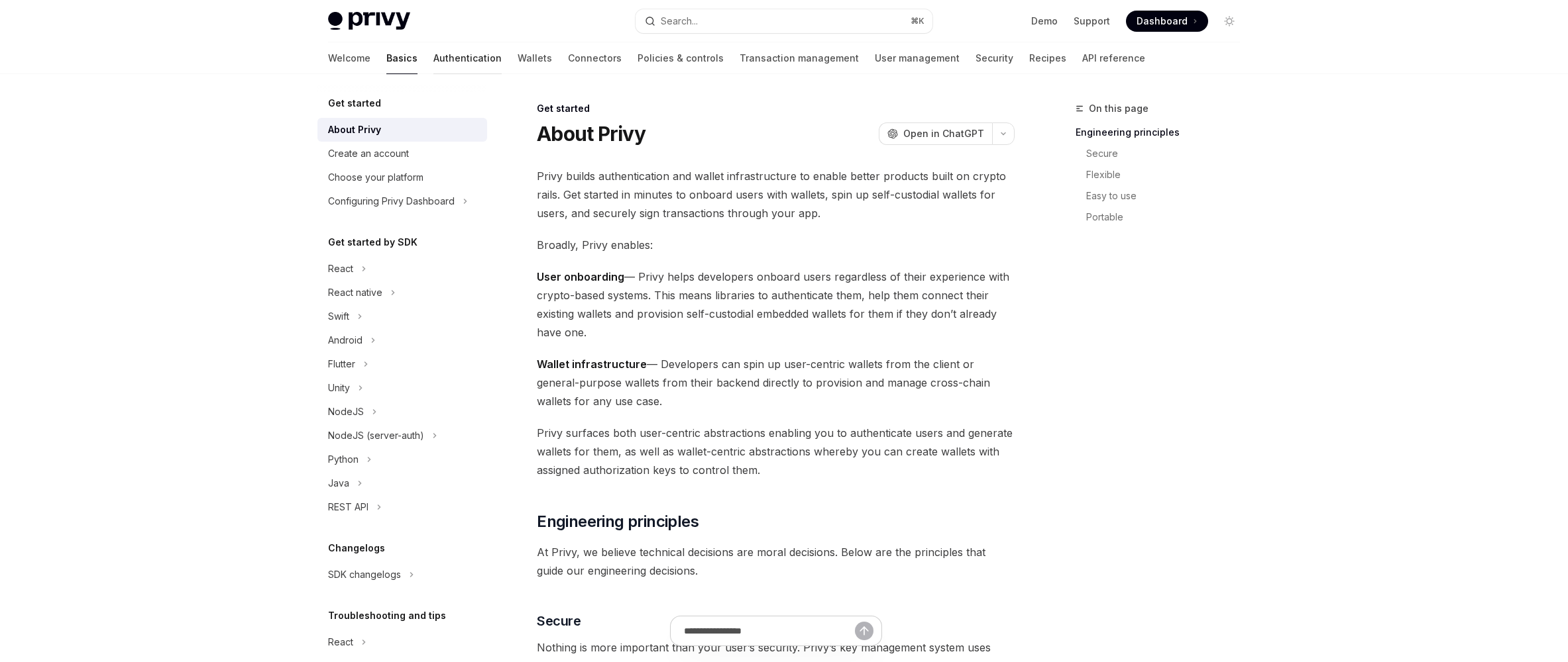
click at [433, 55] on link "Authentication" at bounding box center [467, 59] width 68 height 32
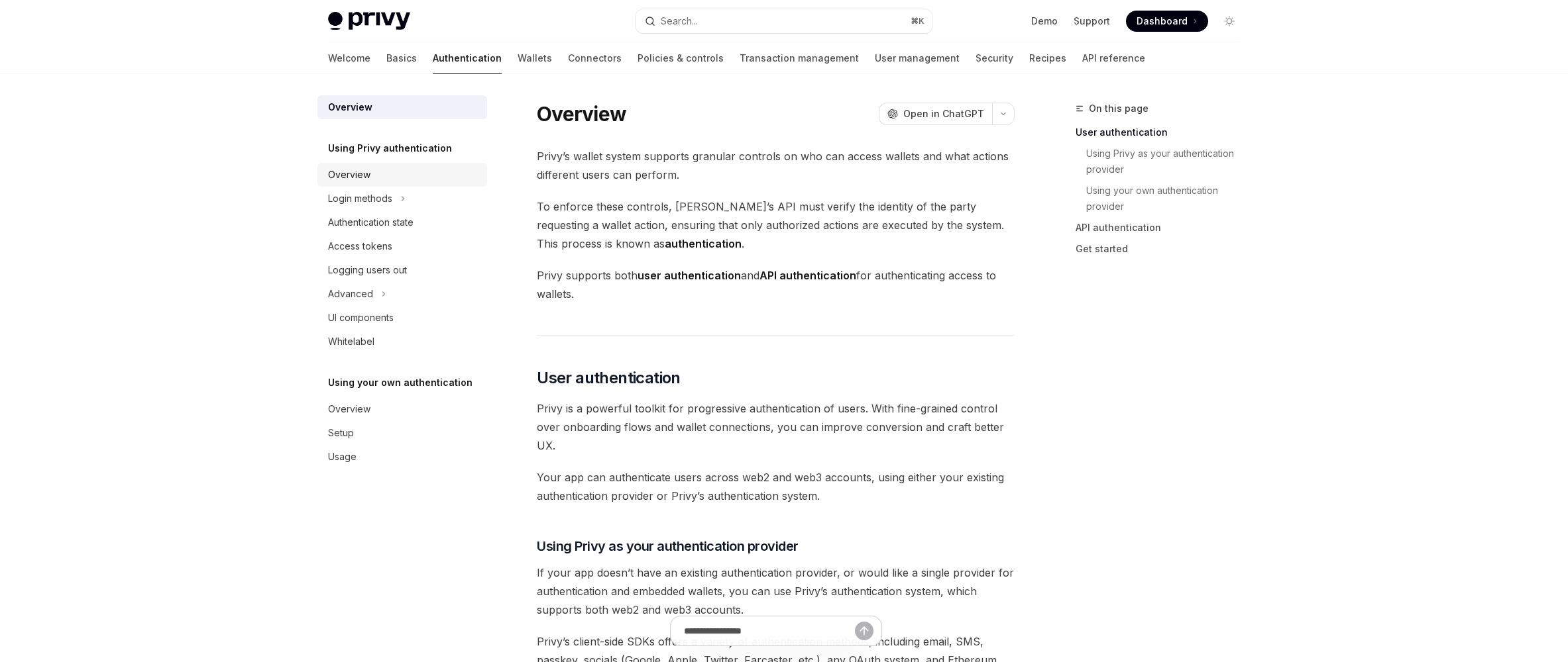
click at [348, 179] on div "Overview" at bounding box center [349, 174] width 43 height 16
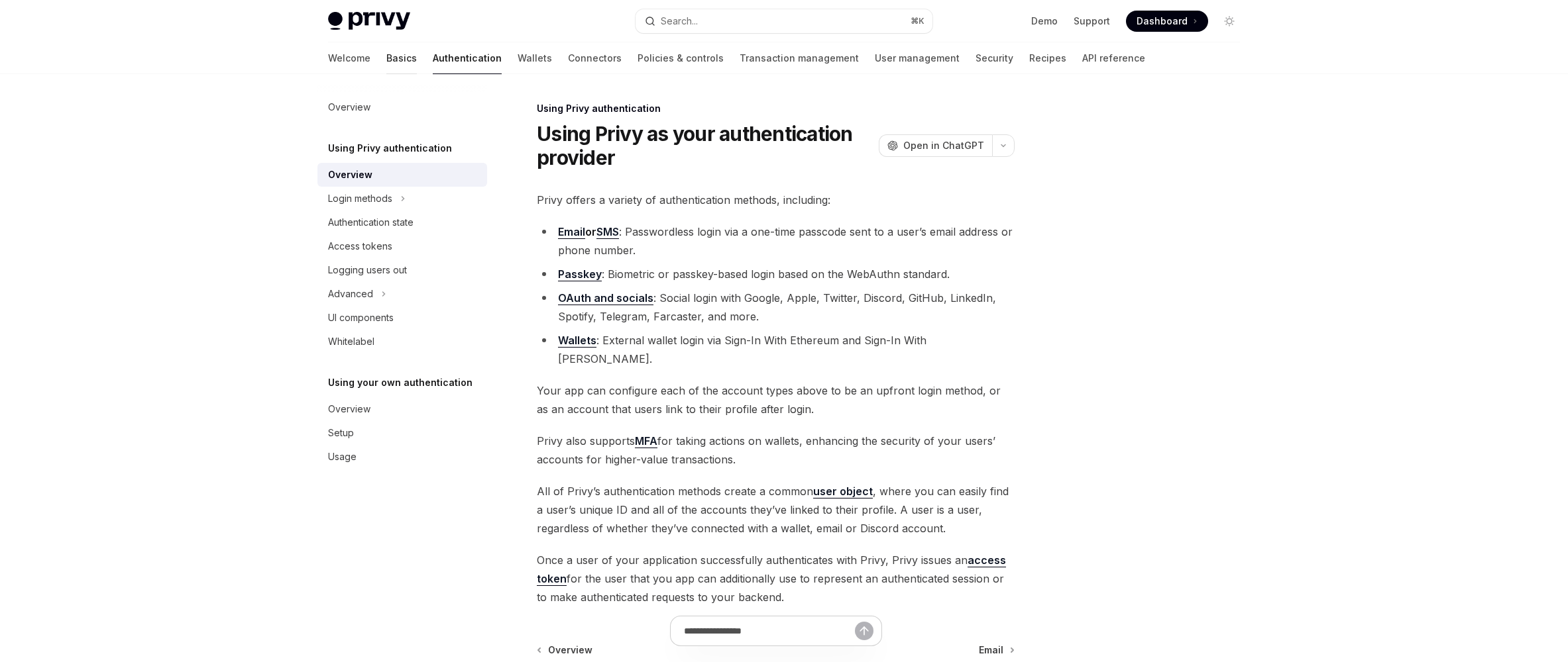
click at [387, 55] on link "Basics" at bounding box center [402, 59] width 31 height 32
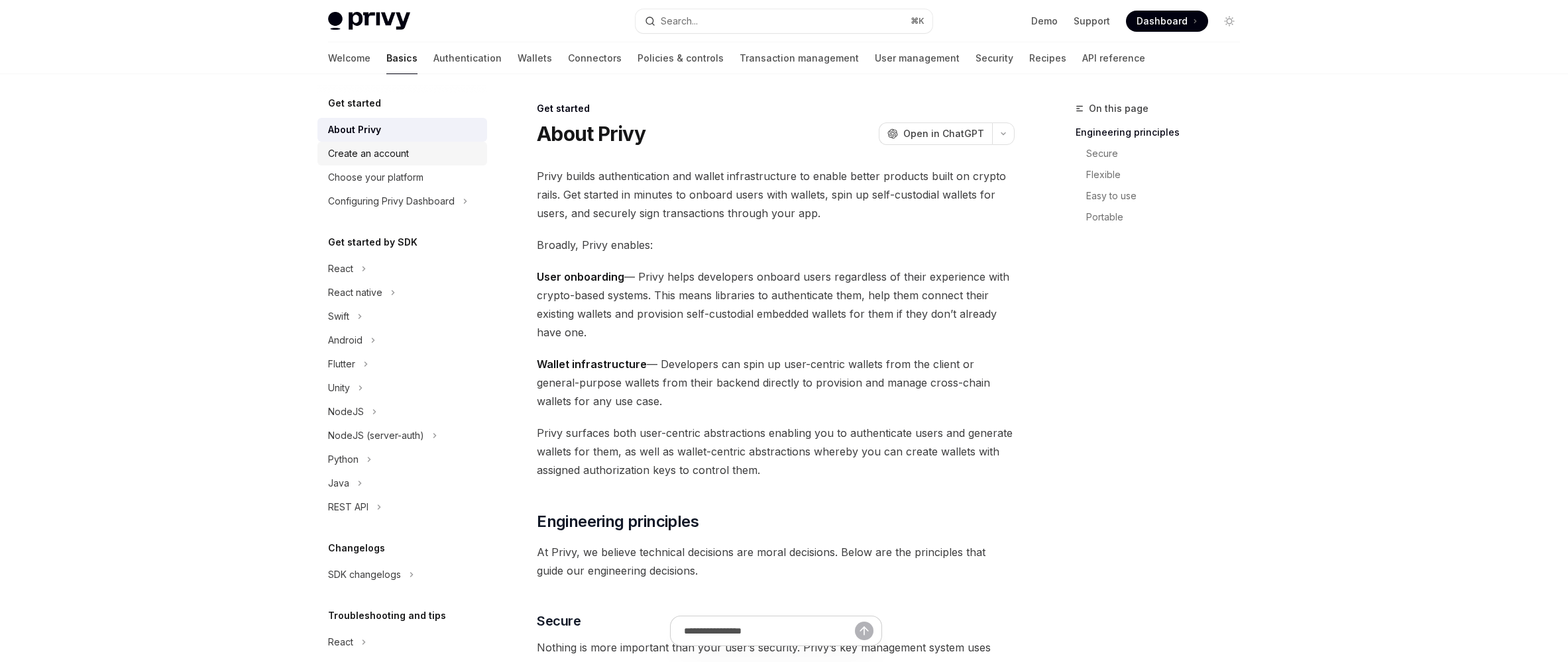
click at [397, 162] on link "Create an account" at bounding box center [402, 154] width 170 height 24
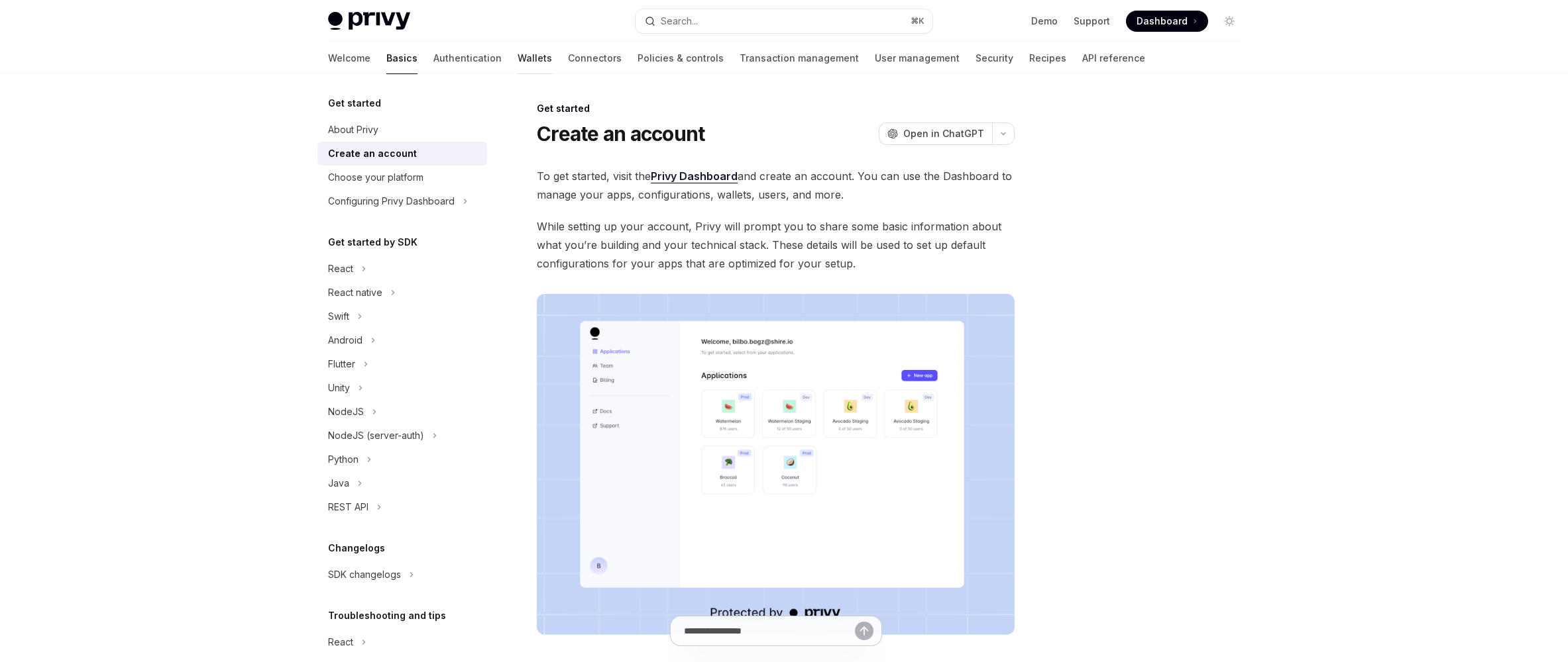
click at [518, 62] on link "Wallets" at bounding box center [535, 59] width 34 height 32
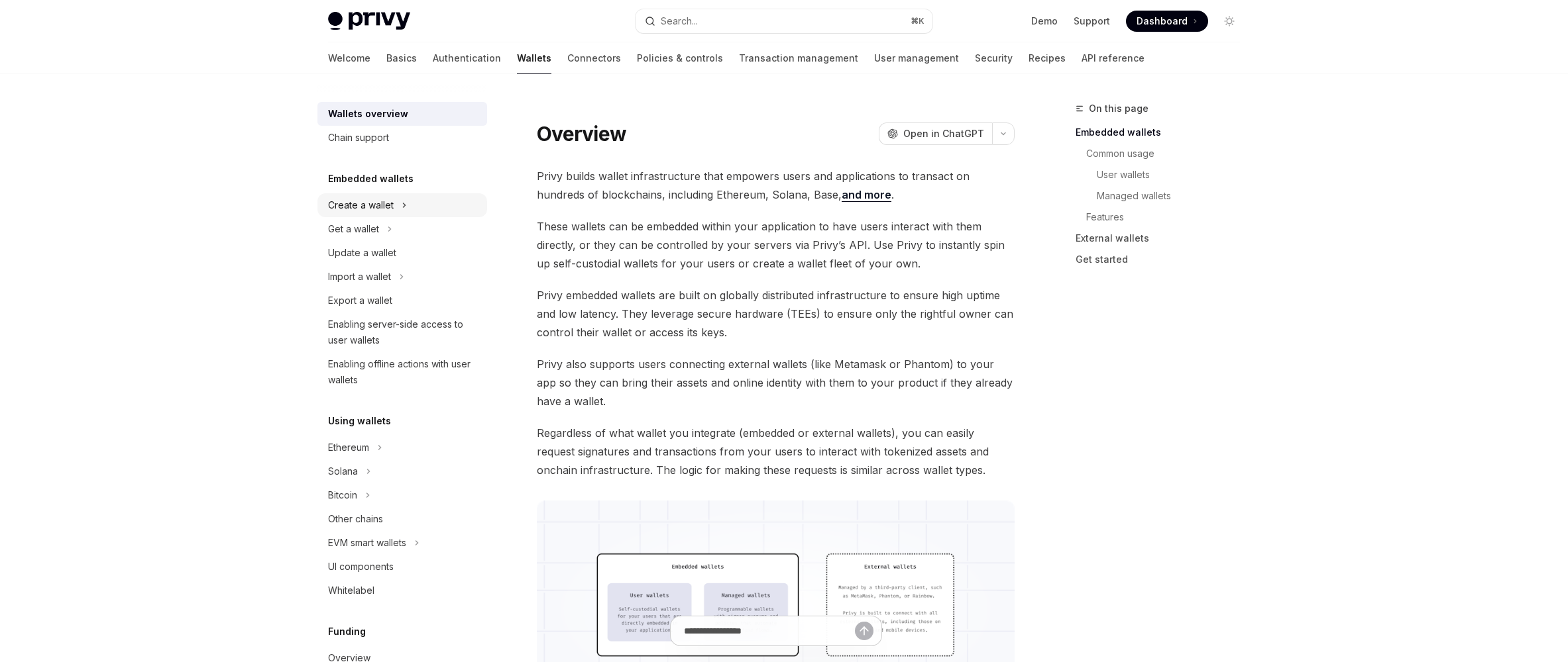
click at [378, 210] on div "Create a wallet" at bounding box center [361, 205] width 65 height 16
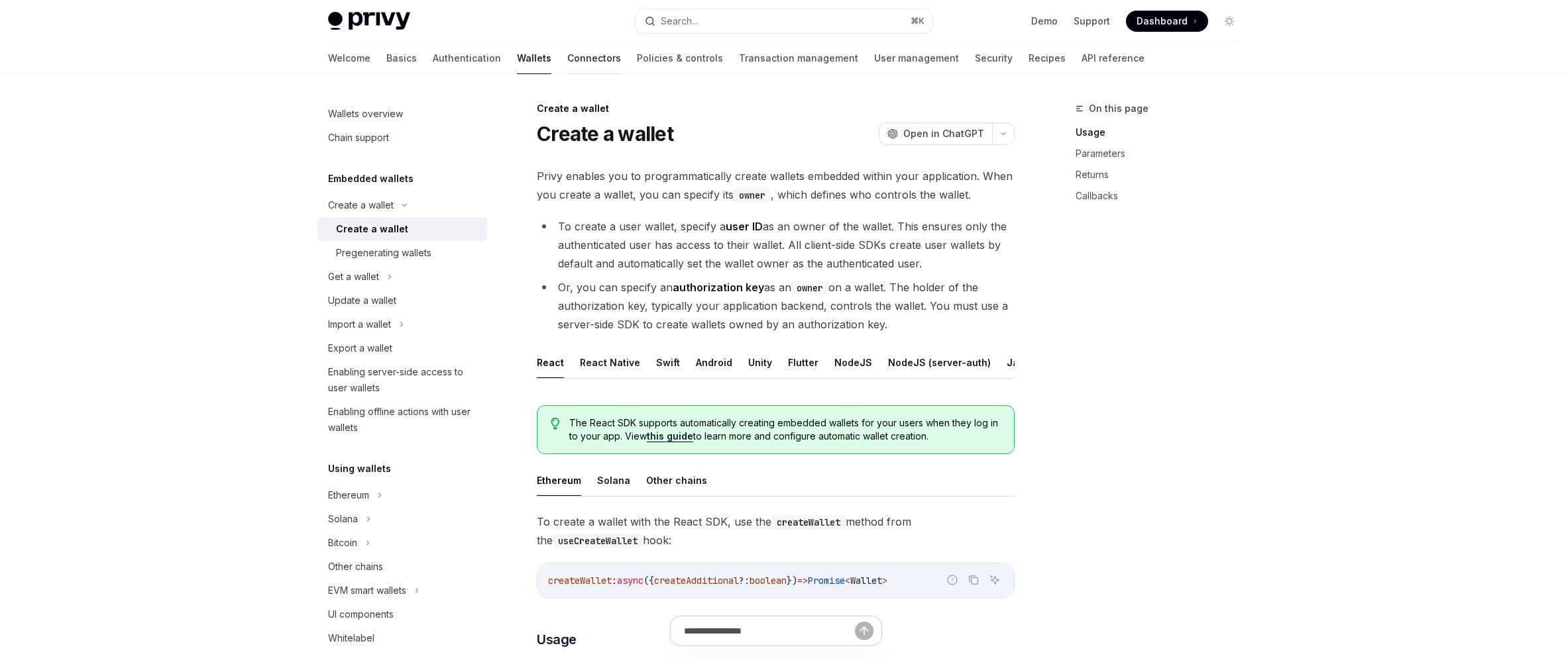
click at [567, 65] on link "Connectors" at bounding box center [594, 59] width 54 height 32
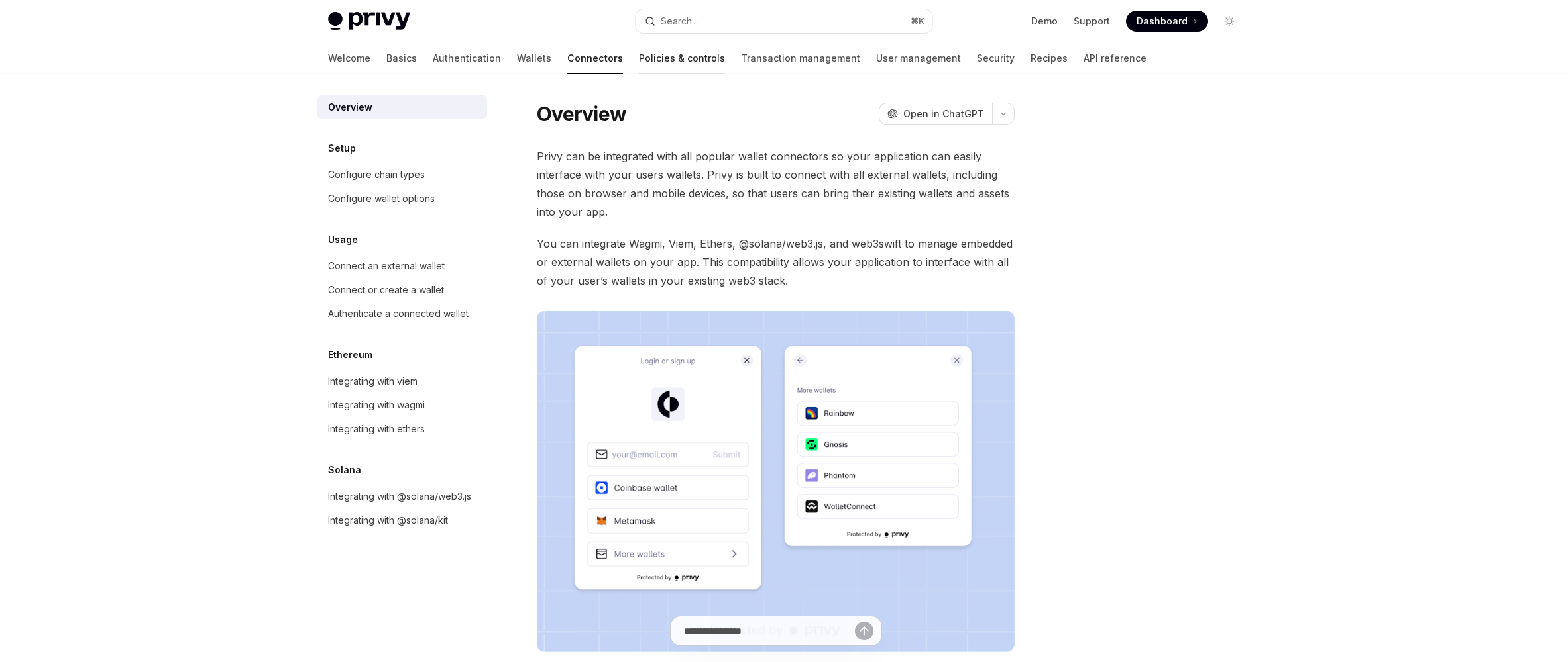
click at [639, 59] on link "Policies & controls" at bounding box center [682, 59] width 86 height 32
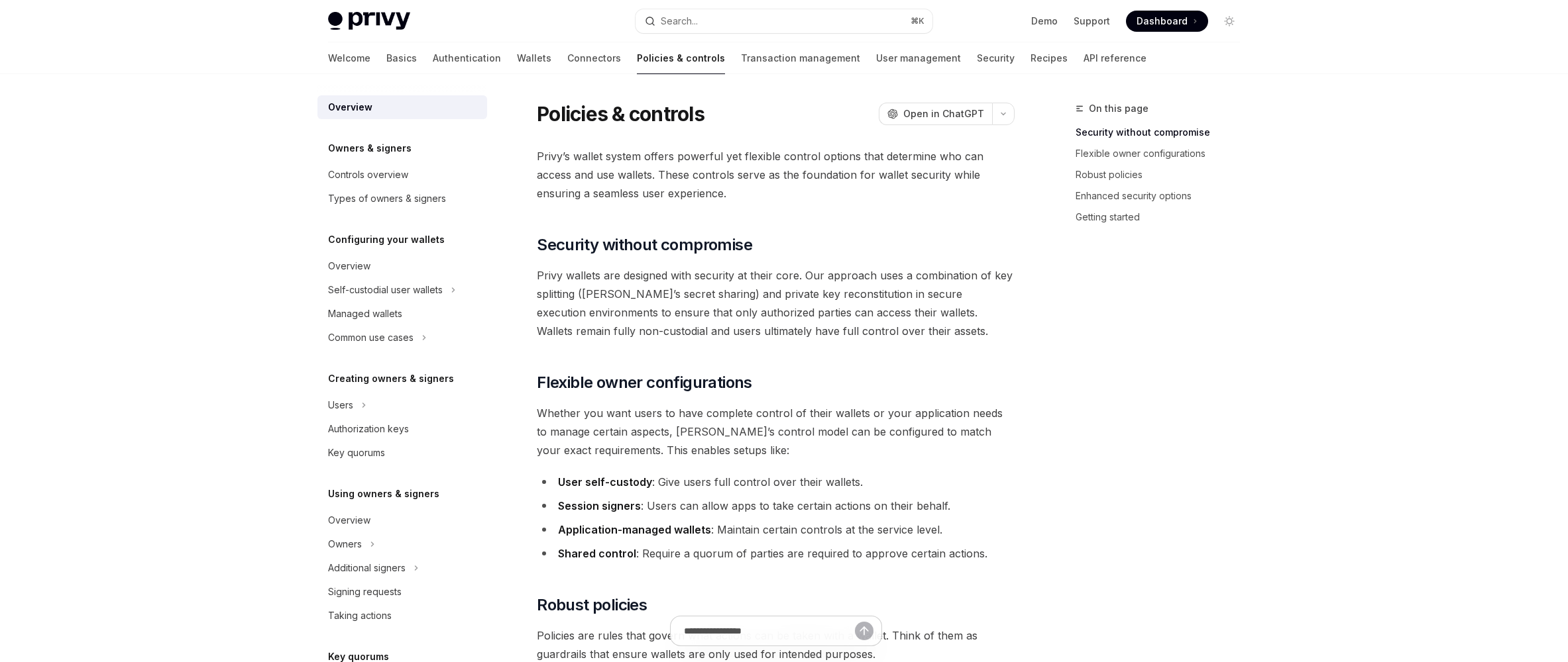
click at [416, 75] on div at bounding box center [402, 85] width 170 height 21
click at [433, 58] on link "Authentication" at bounding box center [467, 59] width 68 height 32
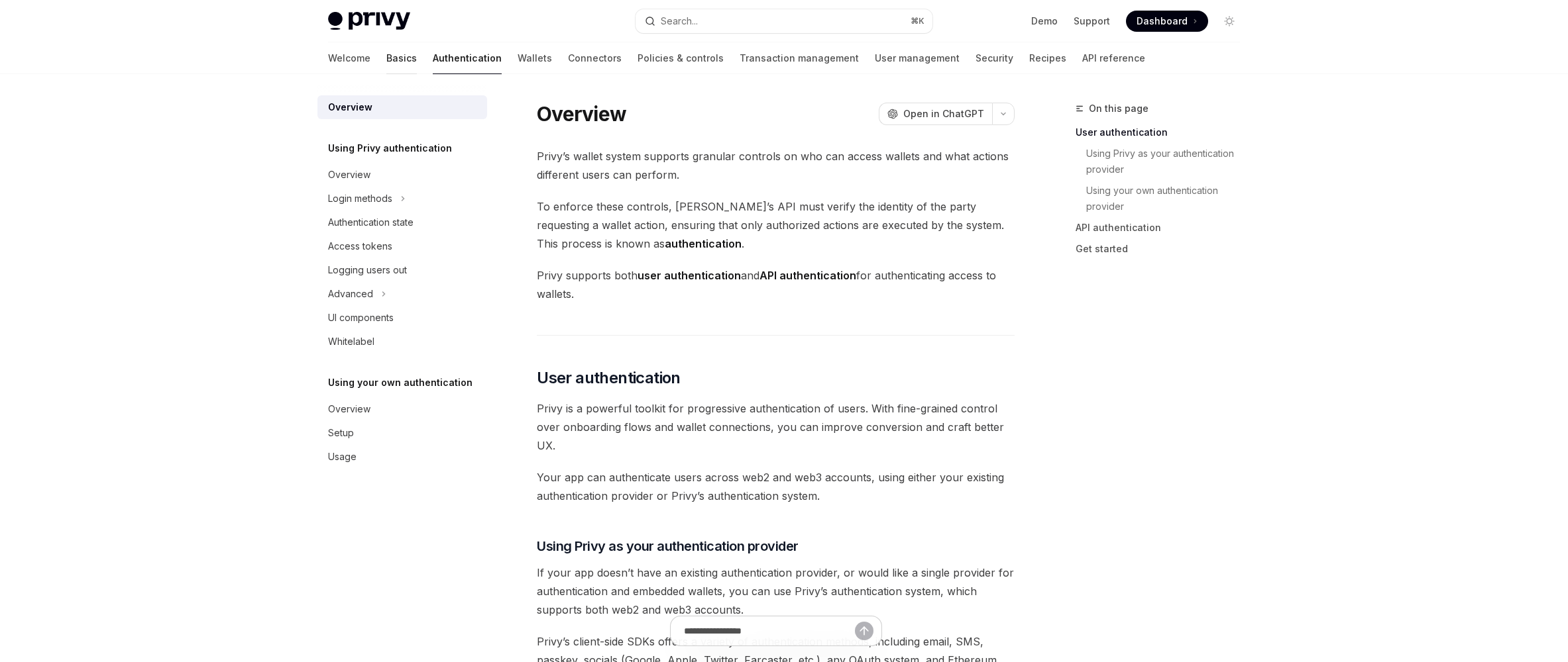
click at [387, 65] on link "Basics" at bounding box center [402, 59] width 31 height 32
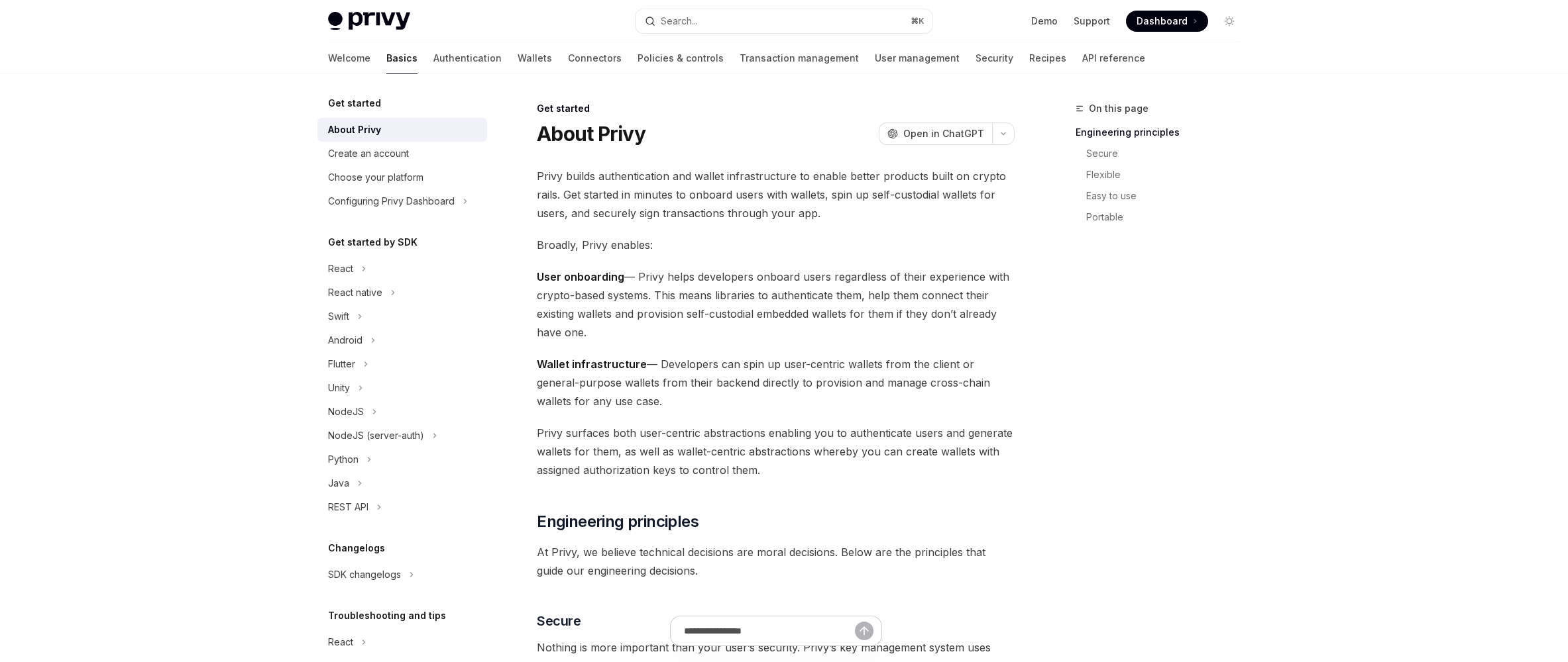
click at [401, 103] on div "Get started" at bounding box center [402, 102] width 170 height 16
click at [330, 95] on div at bounding box center [402, 85] width 170 height 21
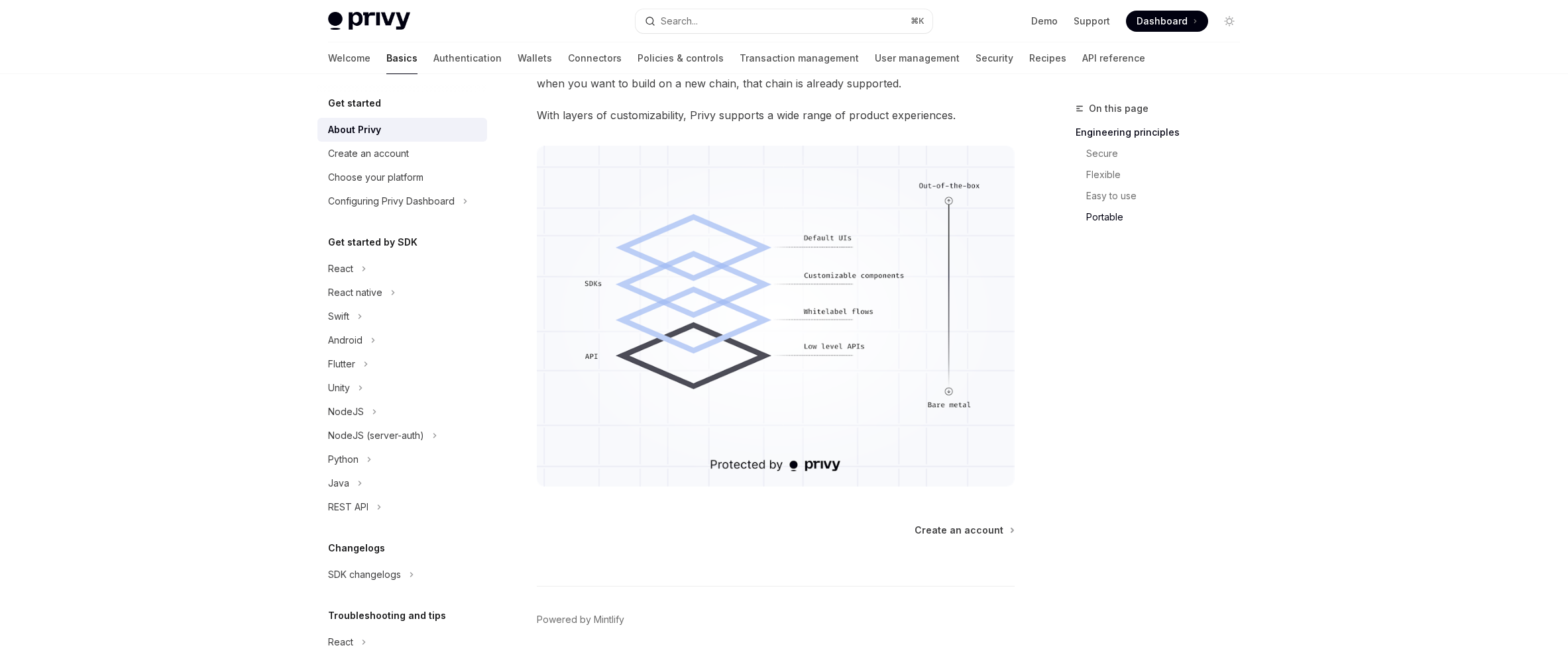
scroll to position [1088, 0]
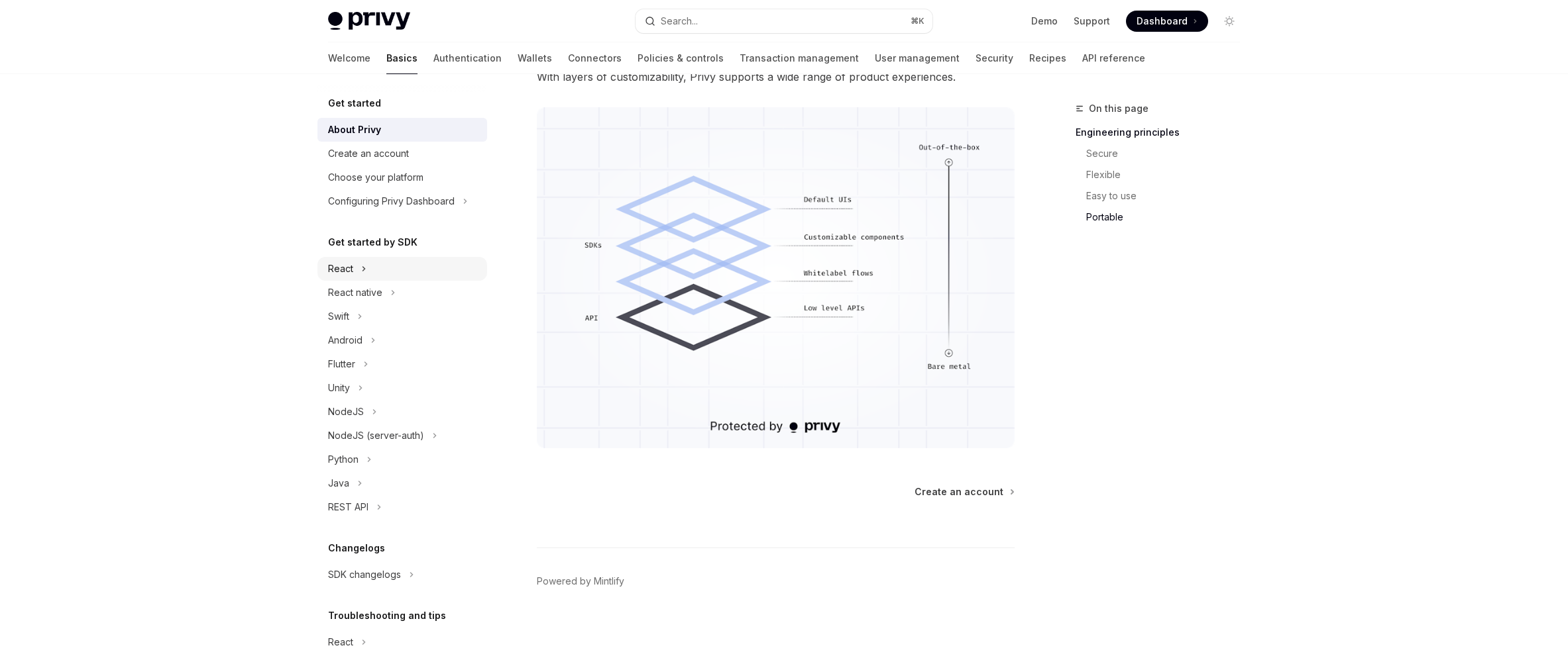
click at [386, 270] on button "React" at bounding box center [402, 269] width 170 height 24
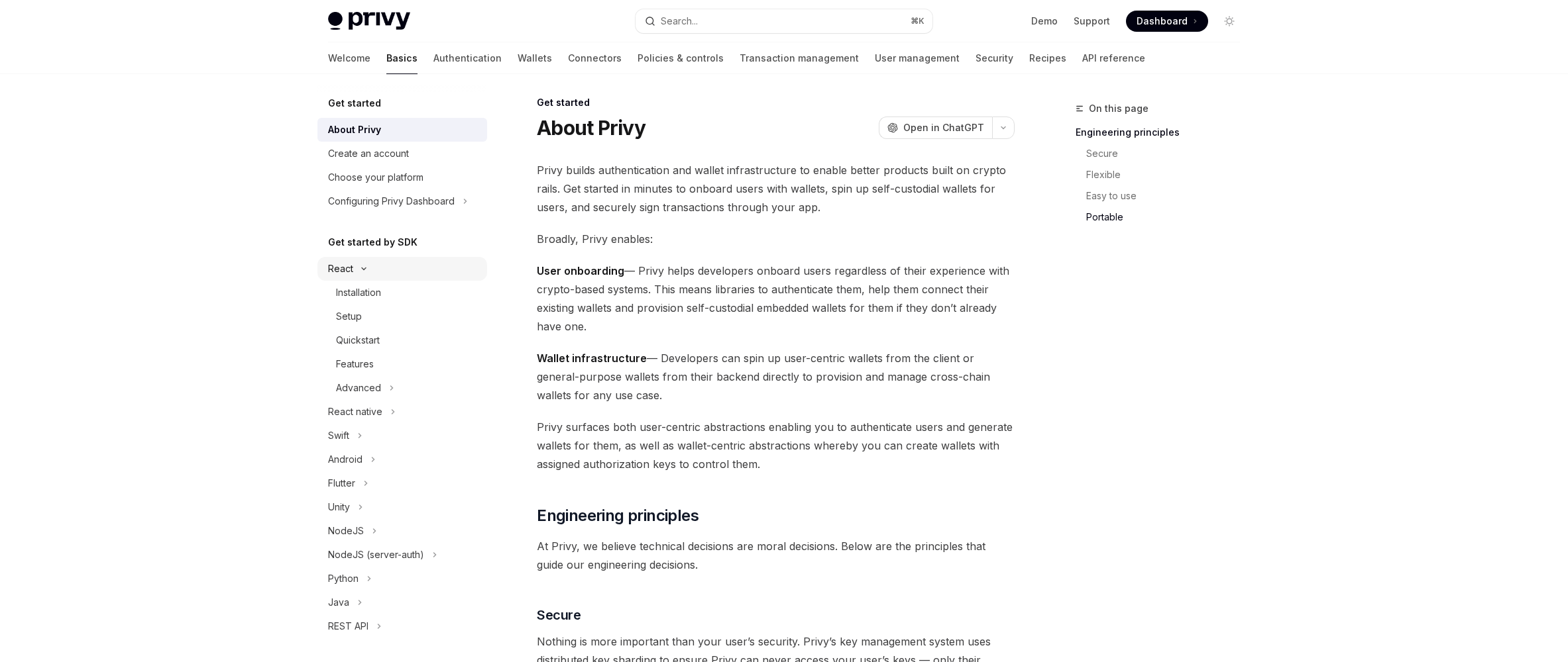
type textarea "*"
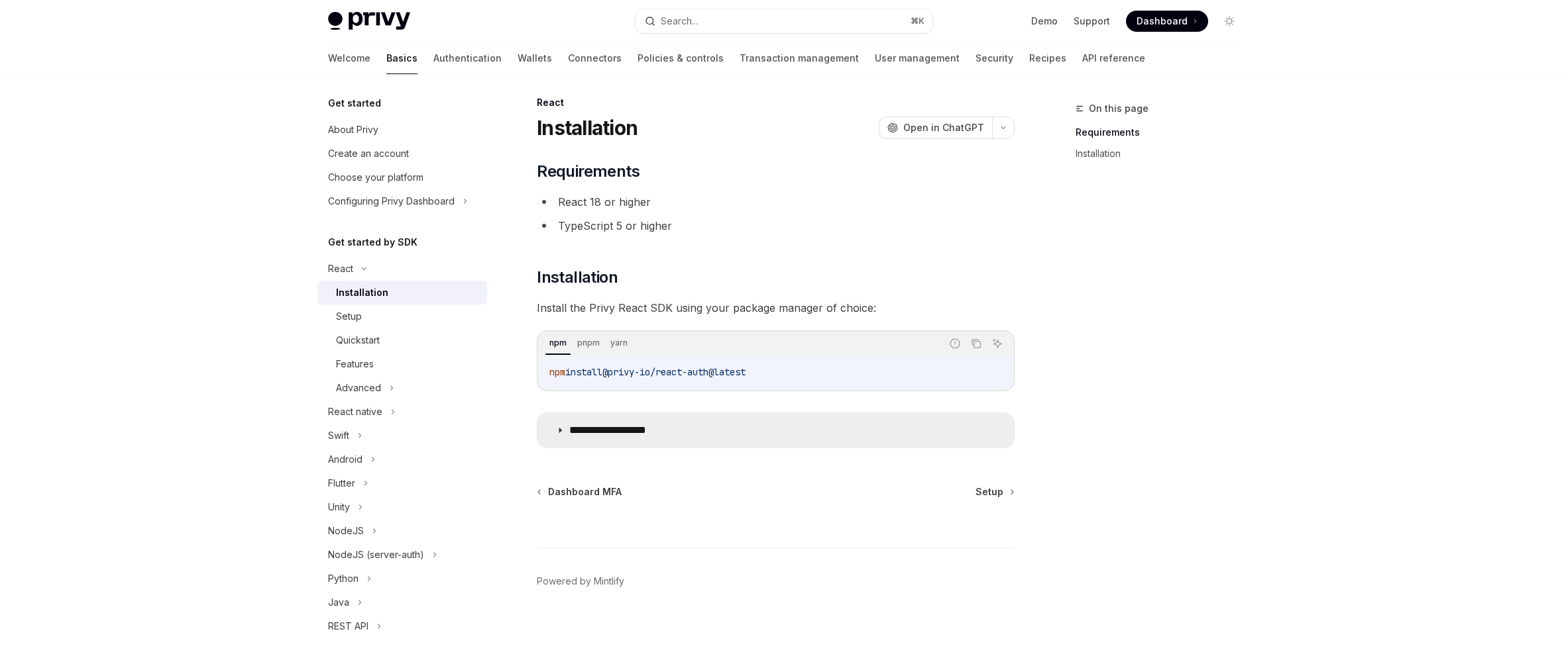
click at [648, 429] on p "**********" at bounding box center [623, 430] width 109 height 13
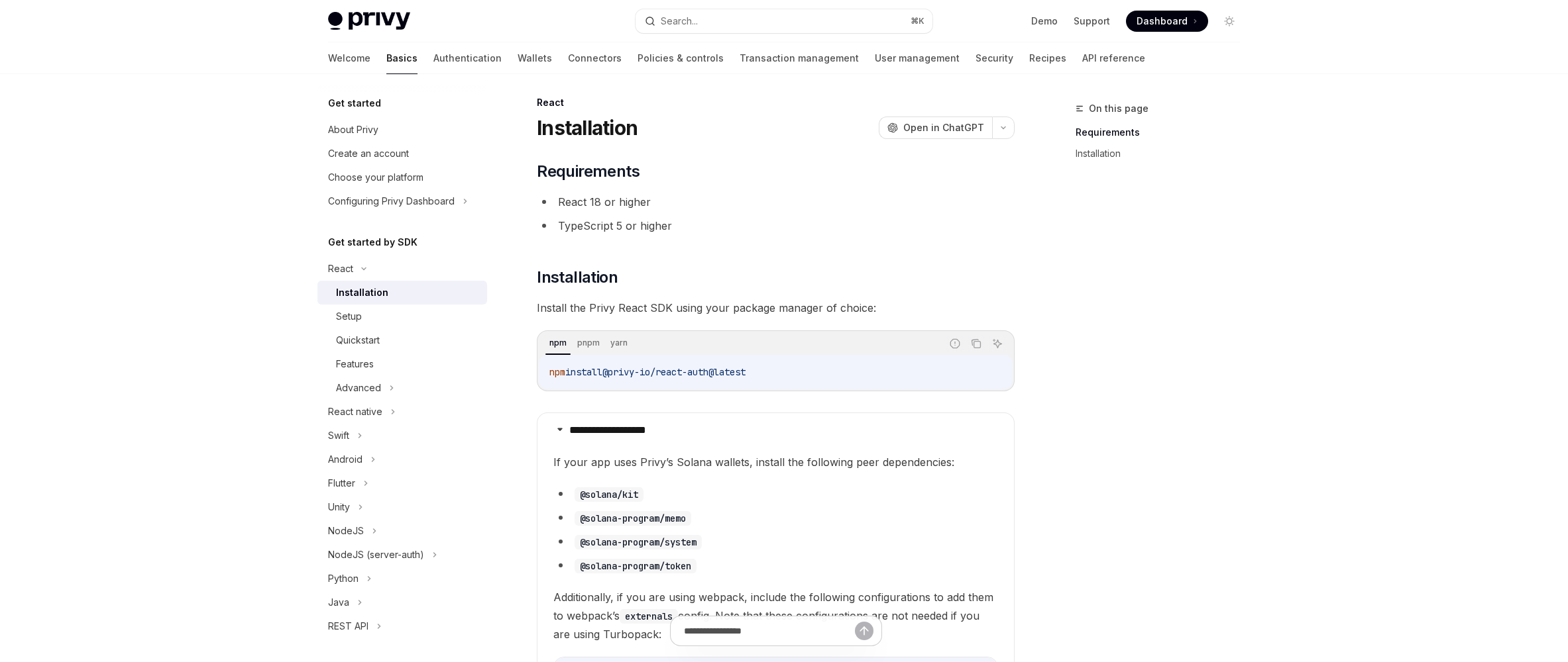
click at [617, 493] on code "@solana/kit" at bounding box center [609, 495] width 69 height 15
copy ul "@solana/kit"
click at [1083, 449] on div "On this page Requirements Installation" at bounding box center [1150, 381] width 201 height 561
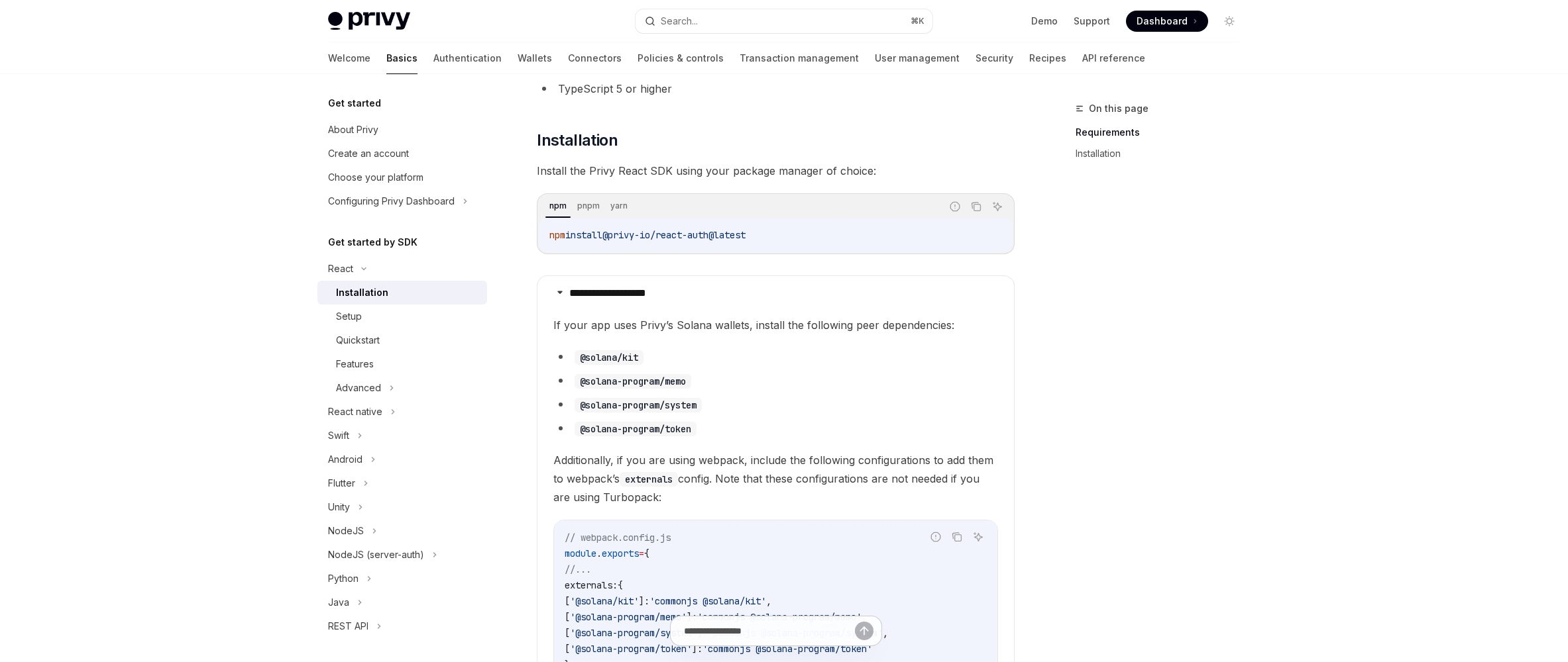
scroll to position [162, 0]
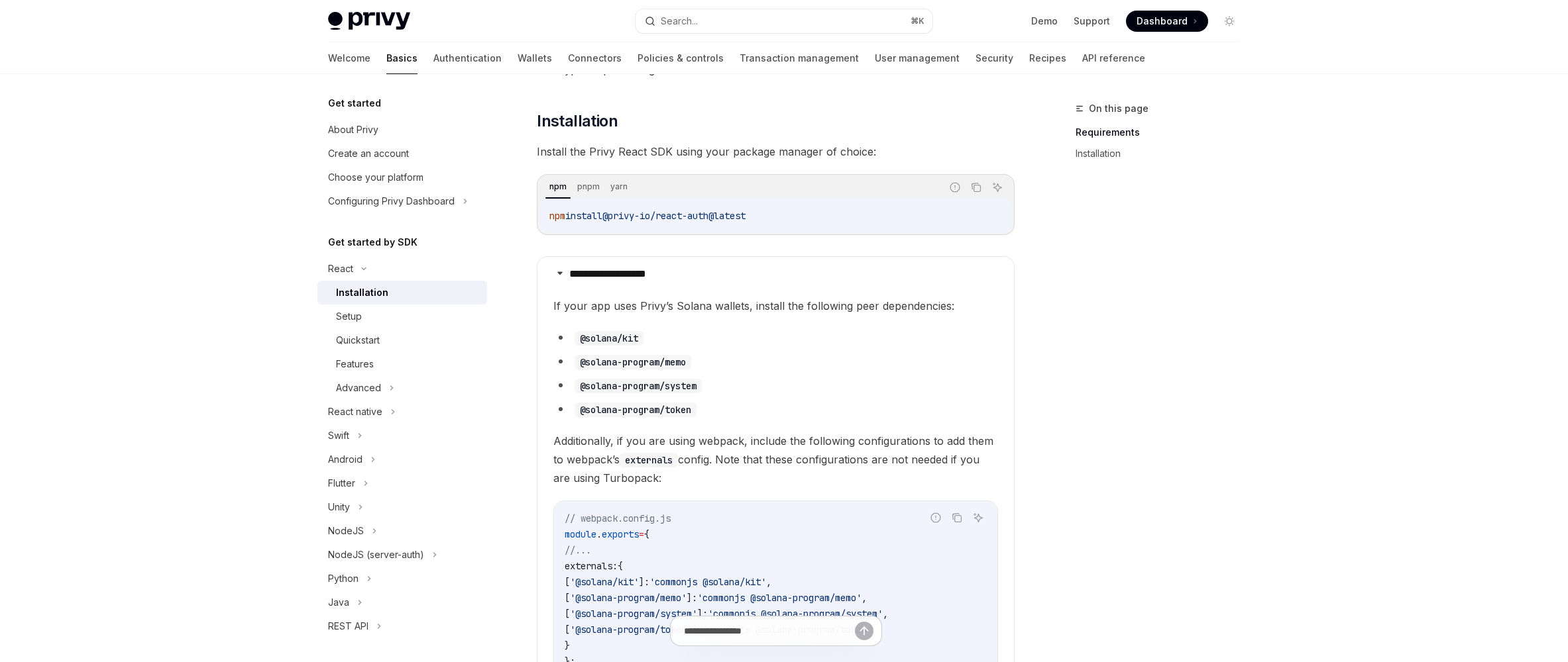
click at [653, 358] on code "@solana-program/memo" at bounding box center [633, 362] width 116 height 15
copy ul "@solana-program/memo"
click at [655, 384] on code "@solana-program/system" at bounding box center [638, 386] width 128 height 15
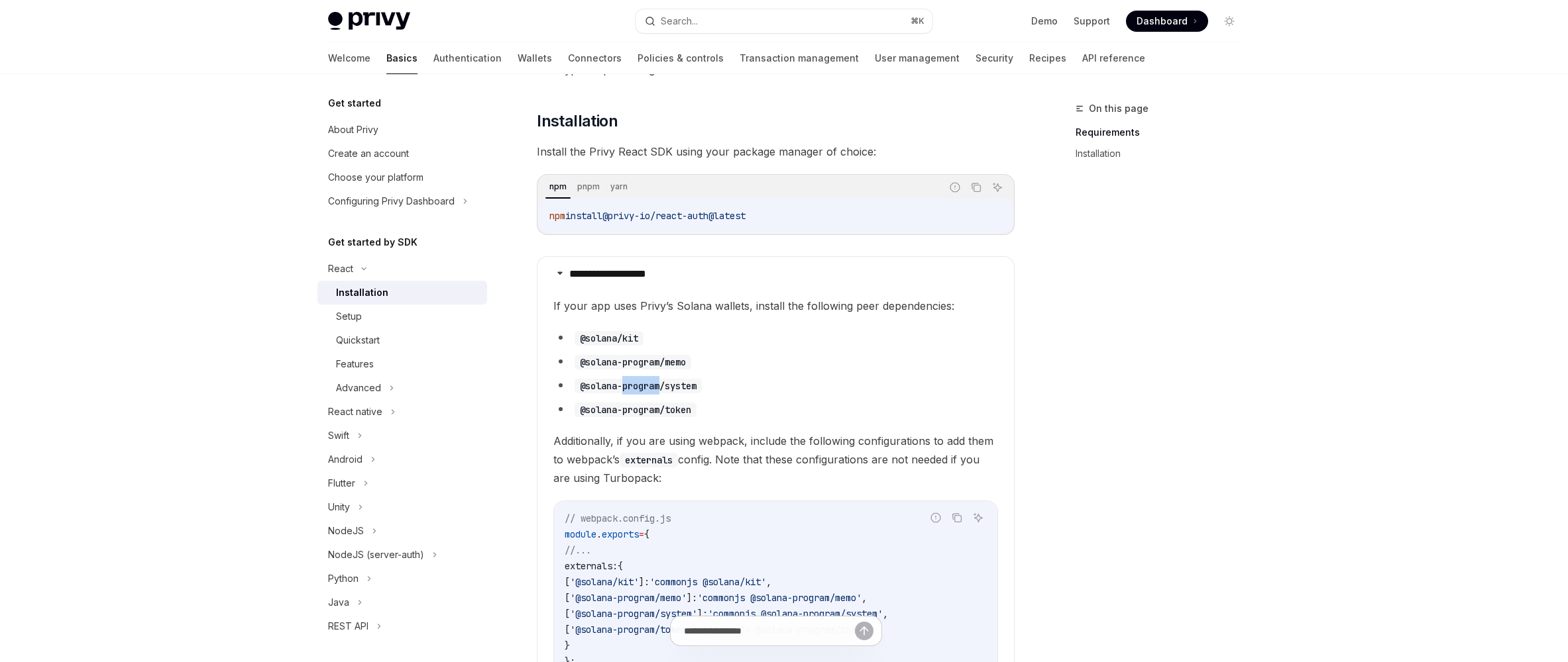
click at [655, 384] on code "@solana-program/system" at bounding box center [638, 386] width 128 height 15
copy ul "@solana-program/system"
click at [607, 415] on code "@solana-program/token" at bounding box center [635, 411] width 122 height 15
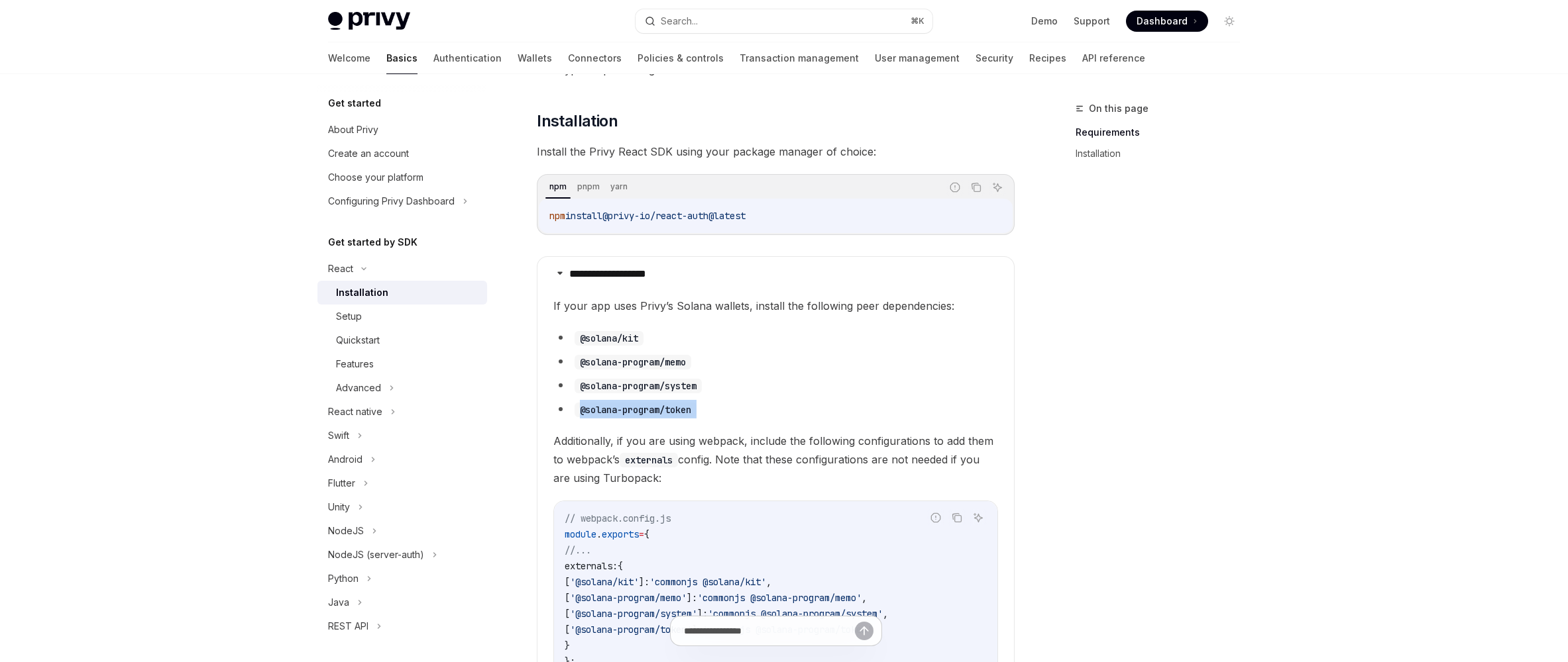
click at [607, 415] on code "@solana-program/token" at bounding box center [635, 411] width 122 height 15
copy ul "@solana-program/token"
click at [676, 368] on code "@solana-program/memo" at bounding box center [633, 362] width 116 height 15
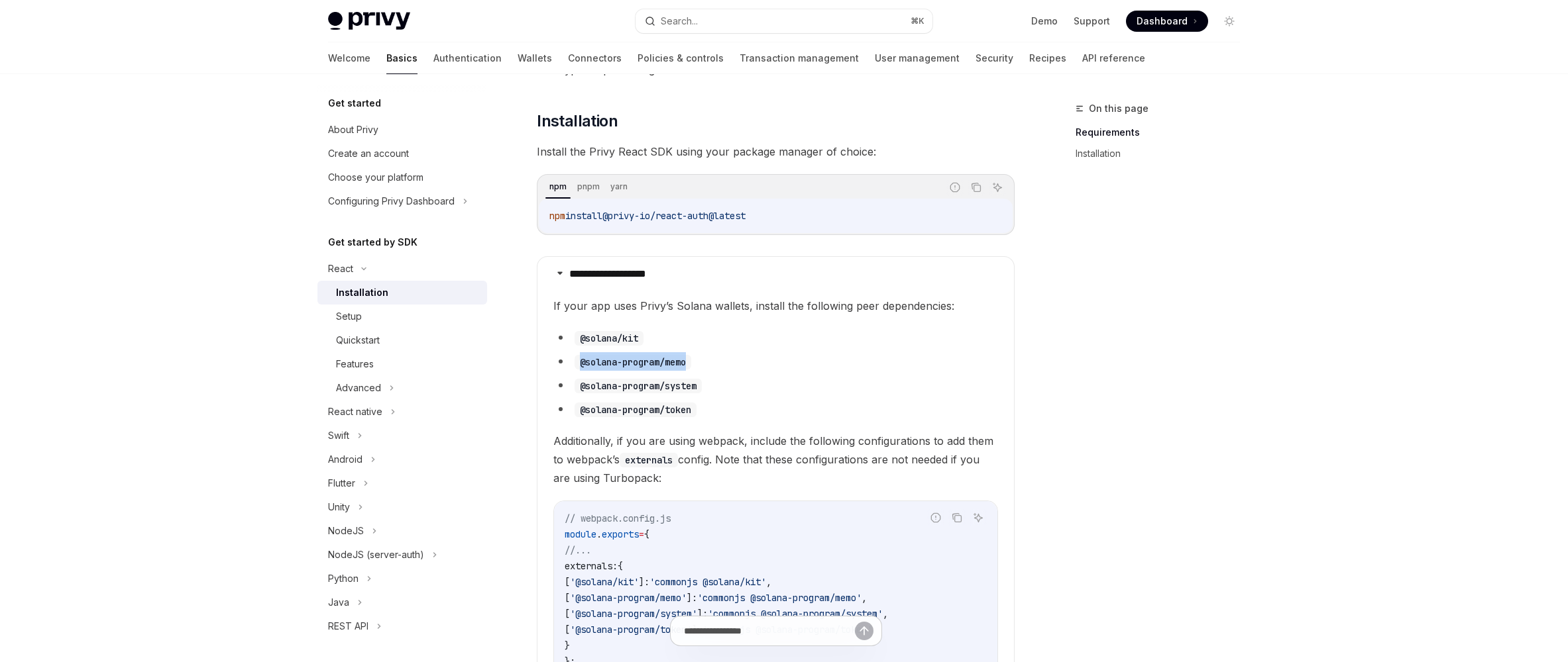
copy ul "@solana-program/memo"
click at [612, 381] on code "@solana-program/system" at bounding box center [638, 386] width 128 height 15
copy ul "@solana-program/system"
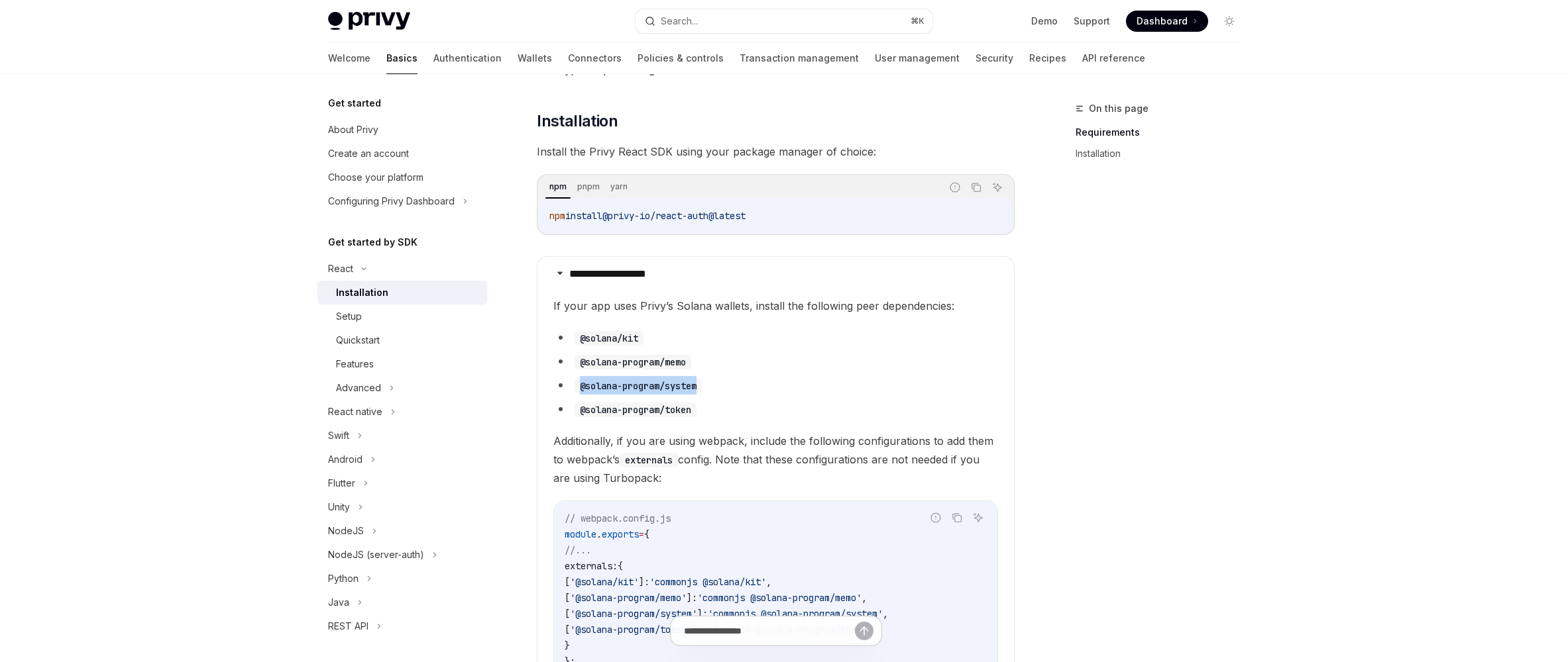
click at [623, 404] on code "@solana-program/token" at bounding box center [635, 411] width 122 height 15
copy ul "@solana-program/token"
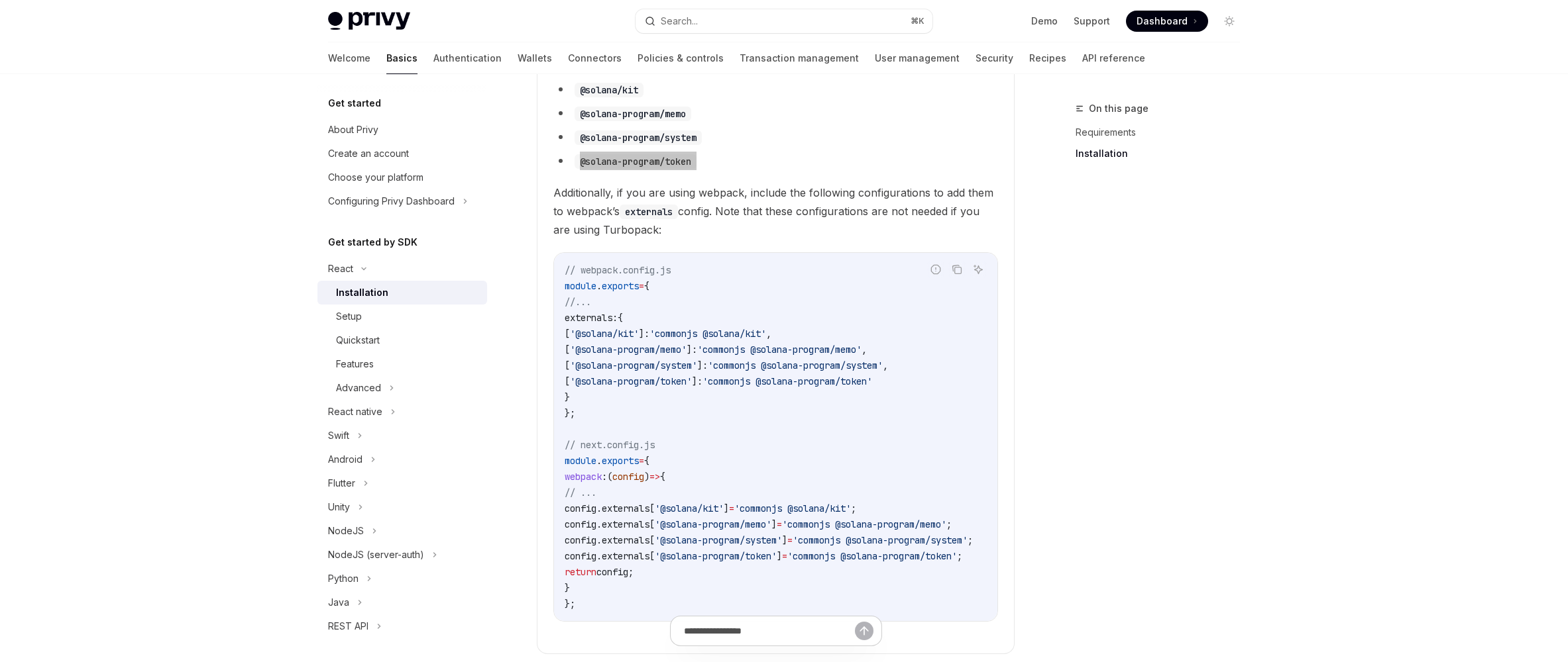
scroll to position [416, 0]
click at [518, 54] on link "Wallets" at bounding box center [535, 59] width 34 height 32
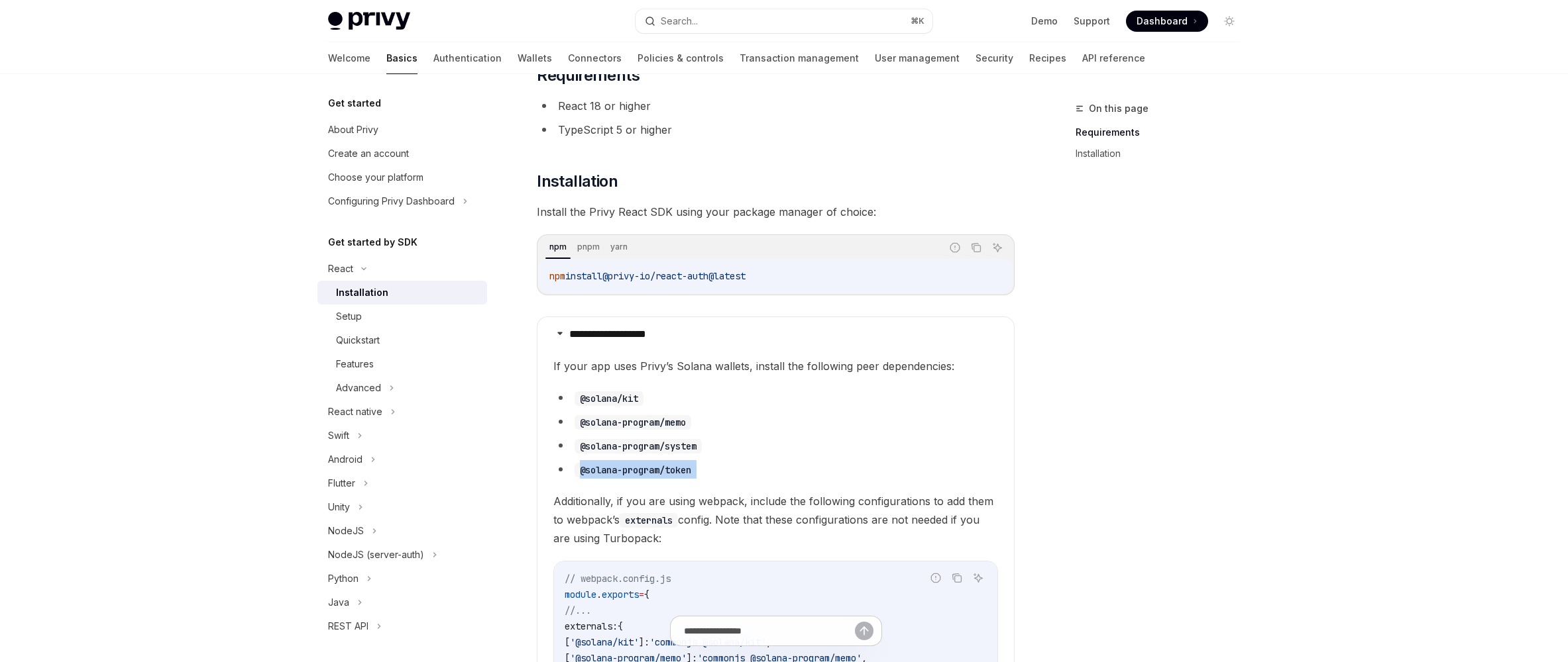
scroll to position [101, 0]
click at [690, 275] on span "@privy-io/react-auth@latest" at bounding box center [675, 277] width 143 height 12
copy div "npm install @privy-io/react-auth@latest"
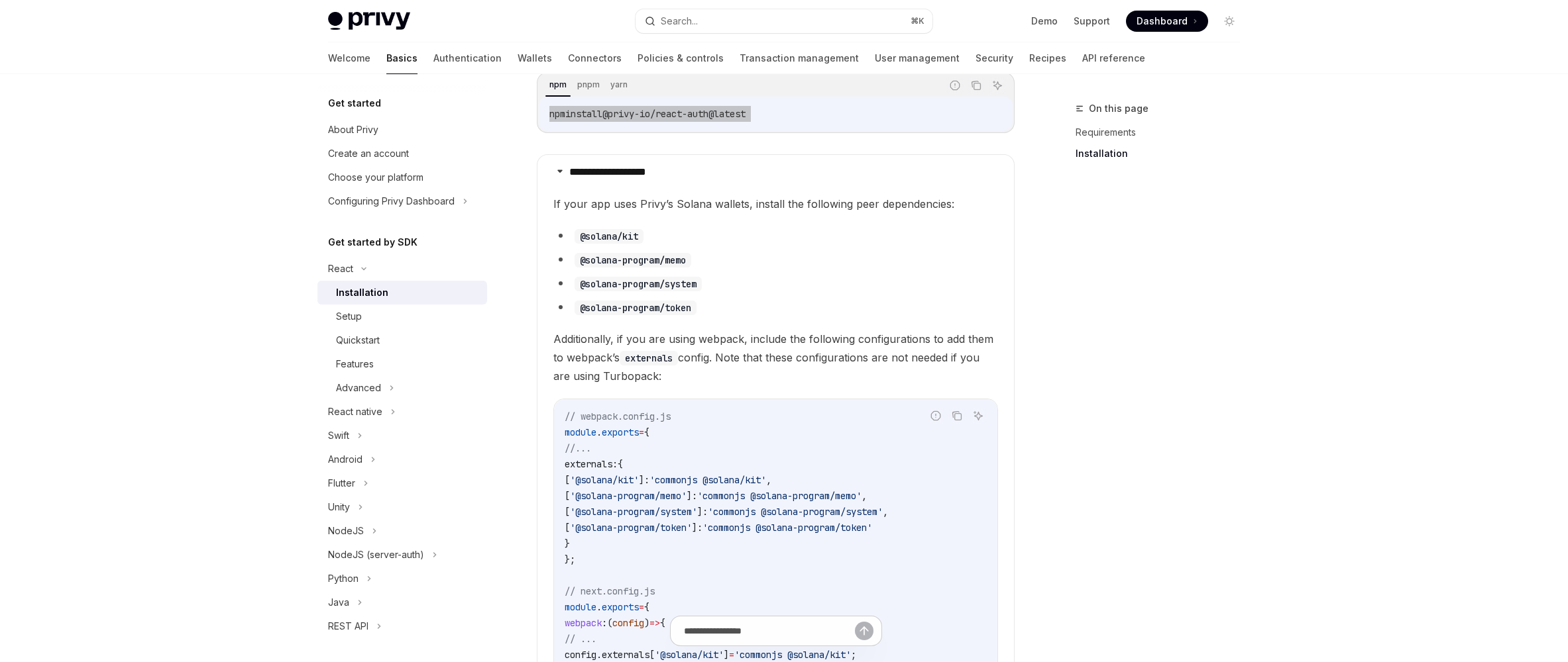
scroll to position [265, 0]
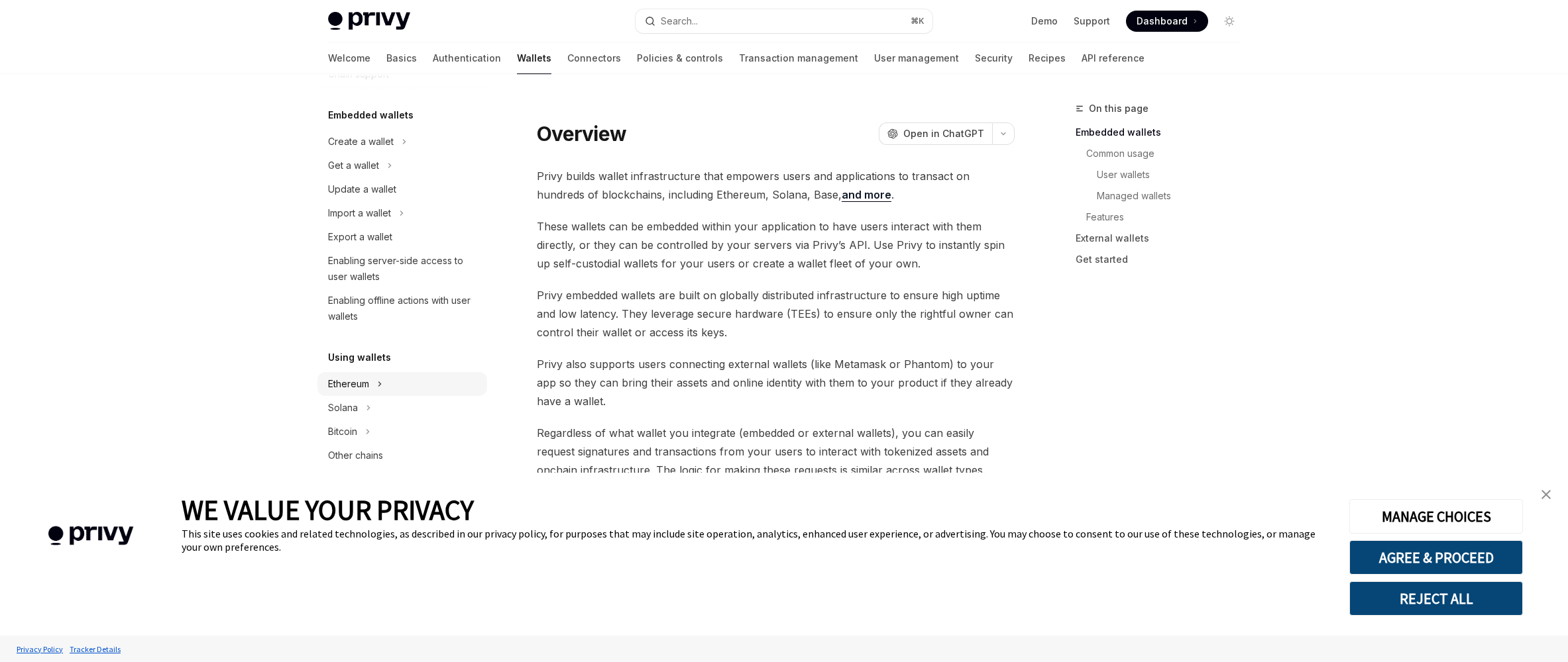
scroll to position [47, 0]
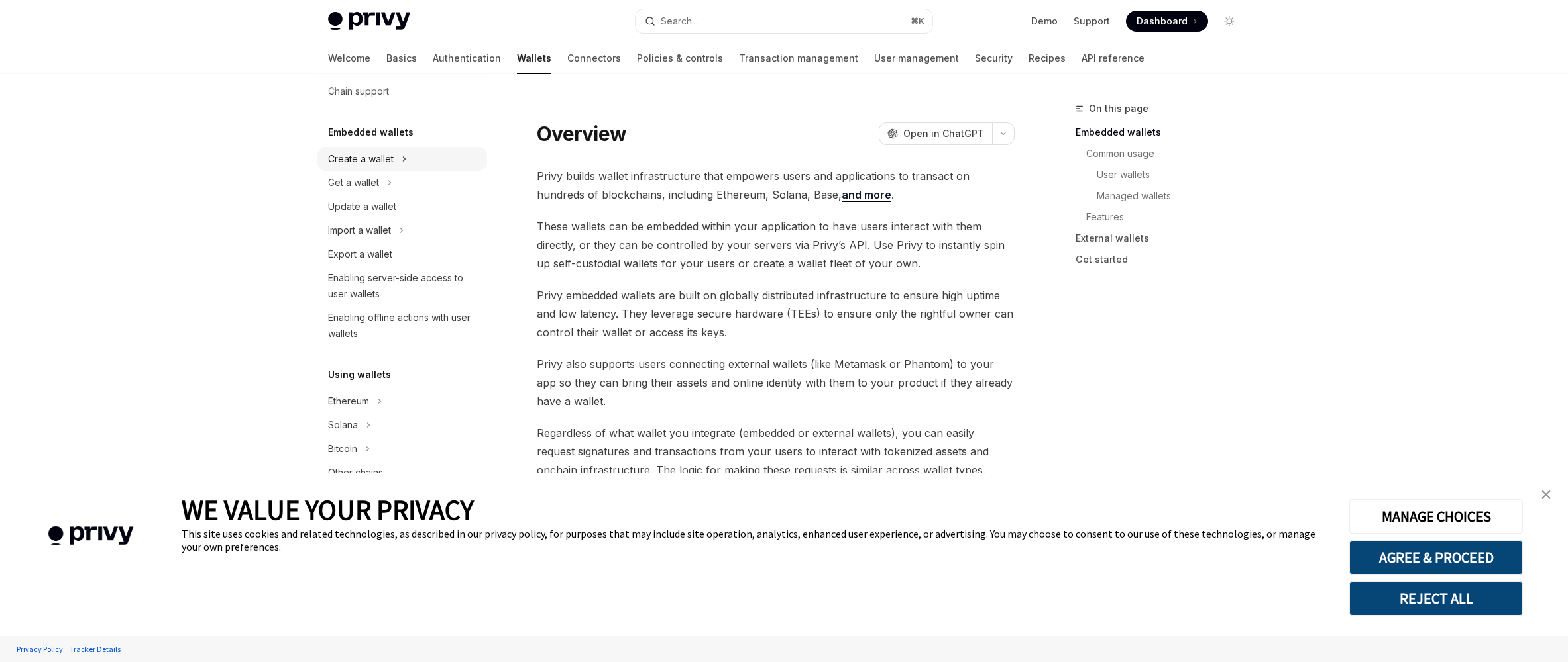
click at [385, 166] on div "Create a wallet" at bounding box center [361, 158] width 65 height 16
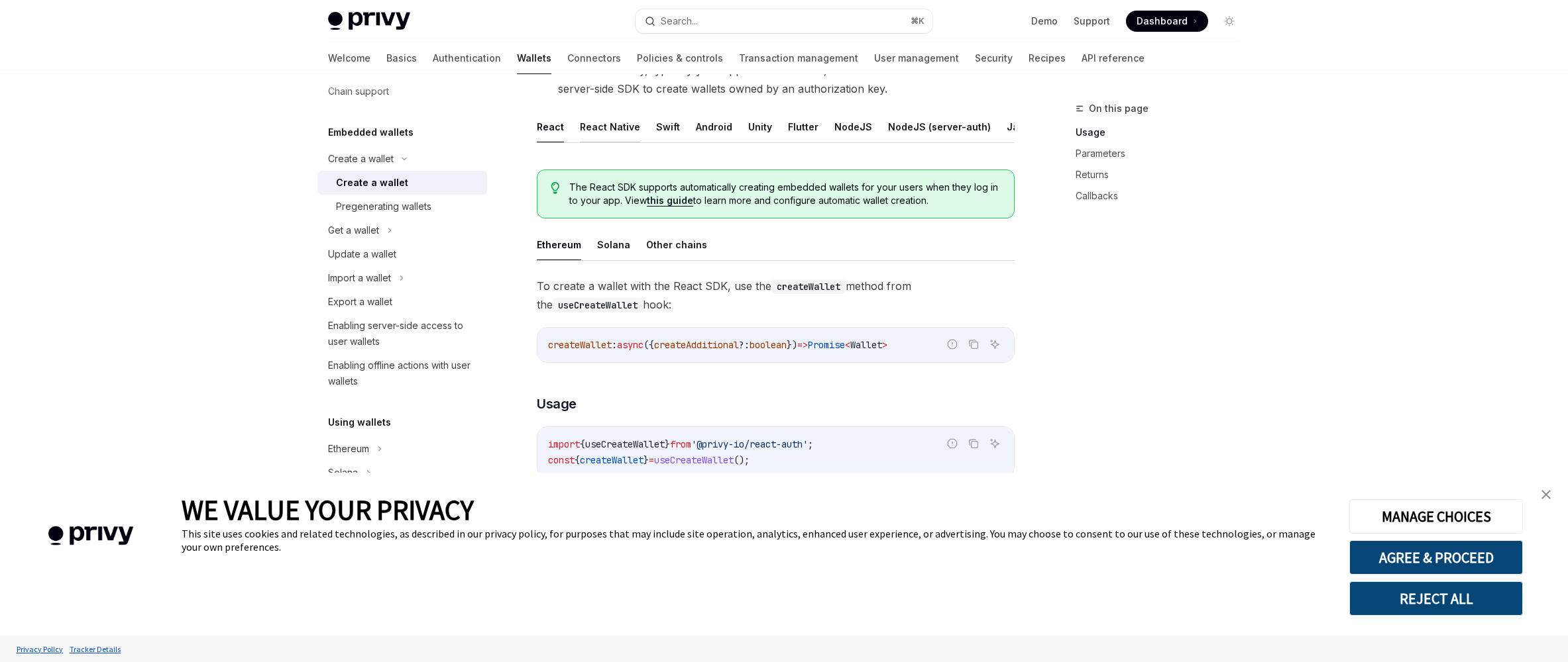
scroll to position [234, 0]
click at [618, 263] on button "Solana" at bounding box center [614, 246] width 34 height 31
type textarea "*"
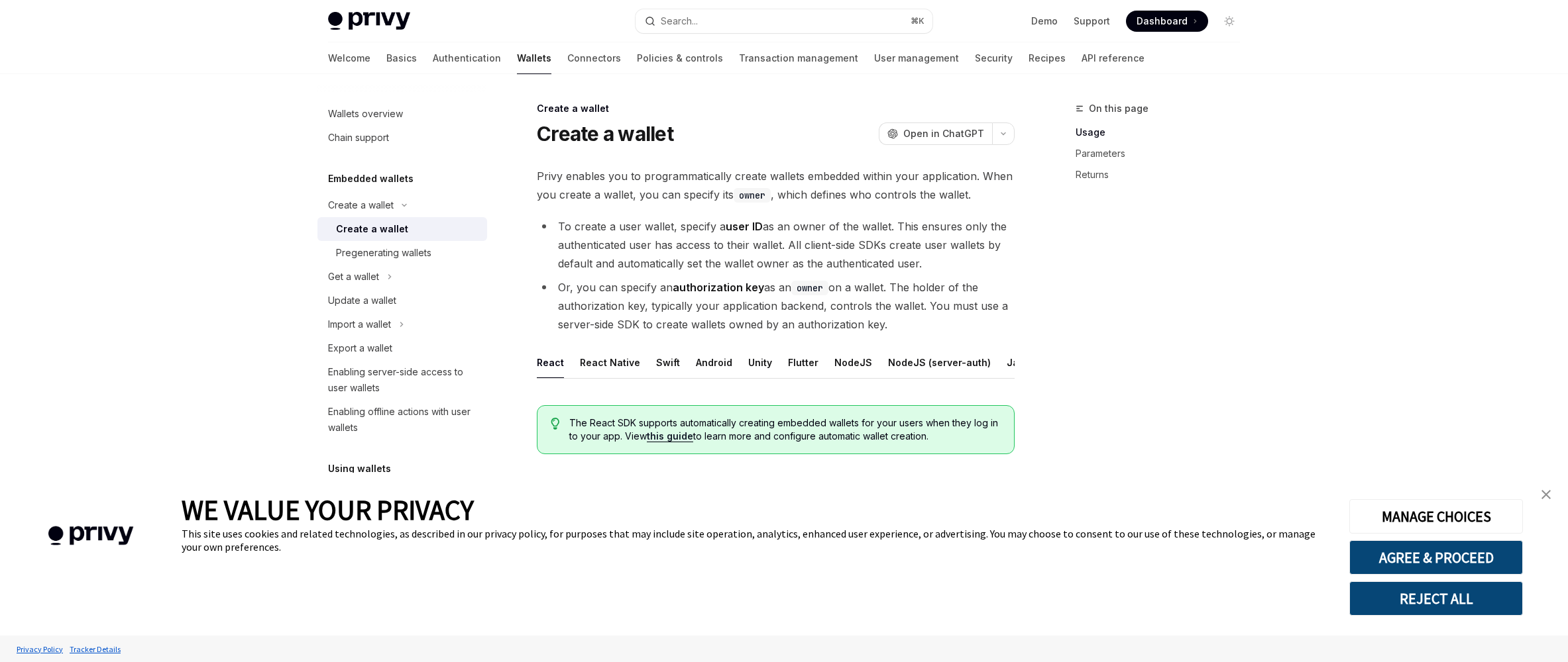
scroll to position [405, 0]
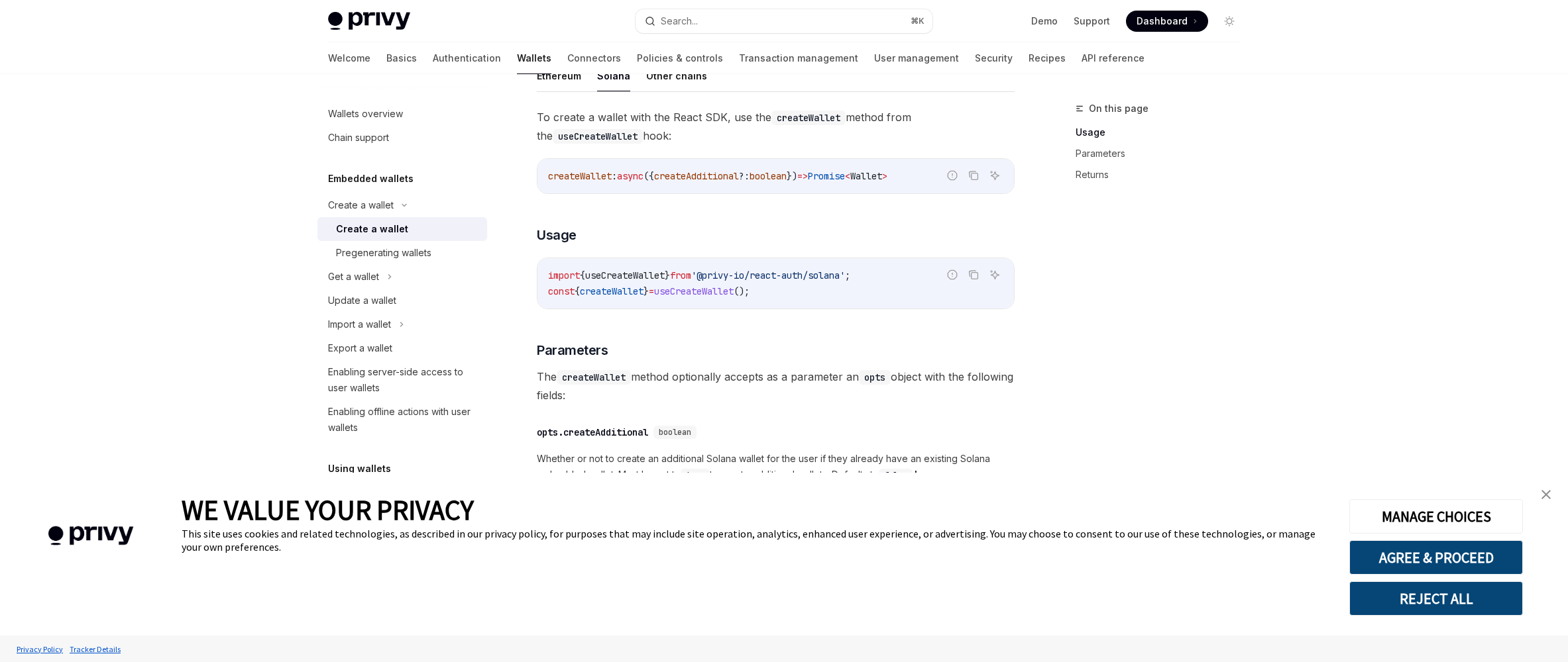
click at [1544, 493] on img "close banner" at bounding box center [1547, 494] width 9 height 9
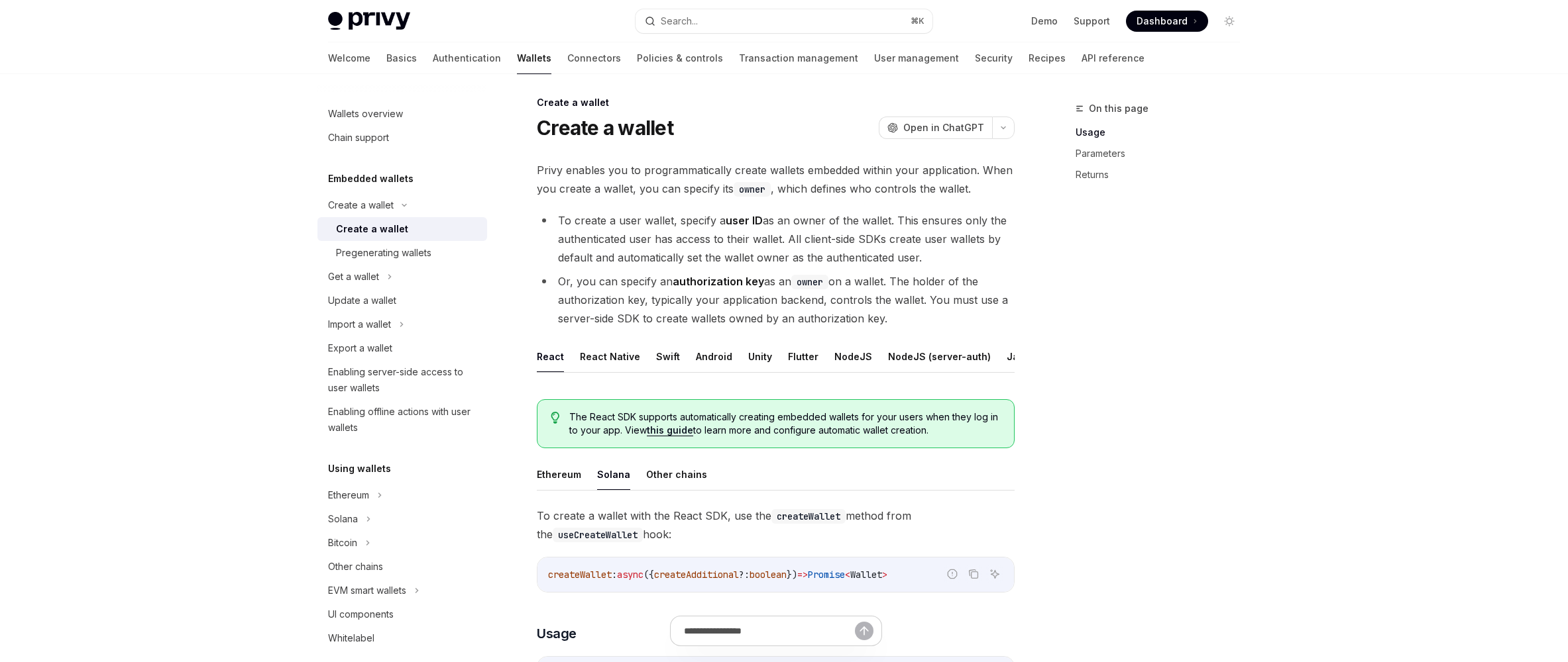
scroll to position [0, 0]
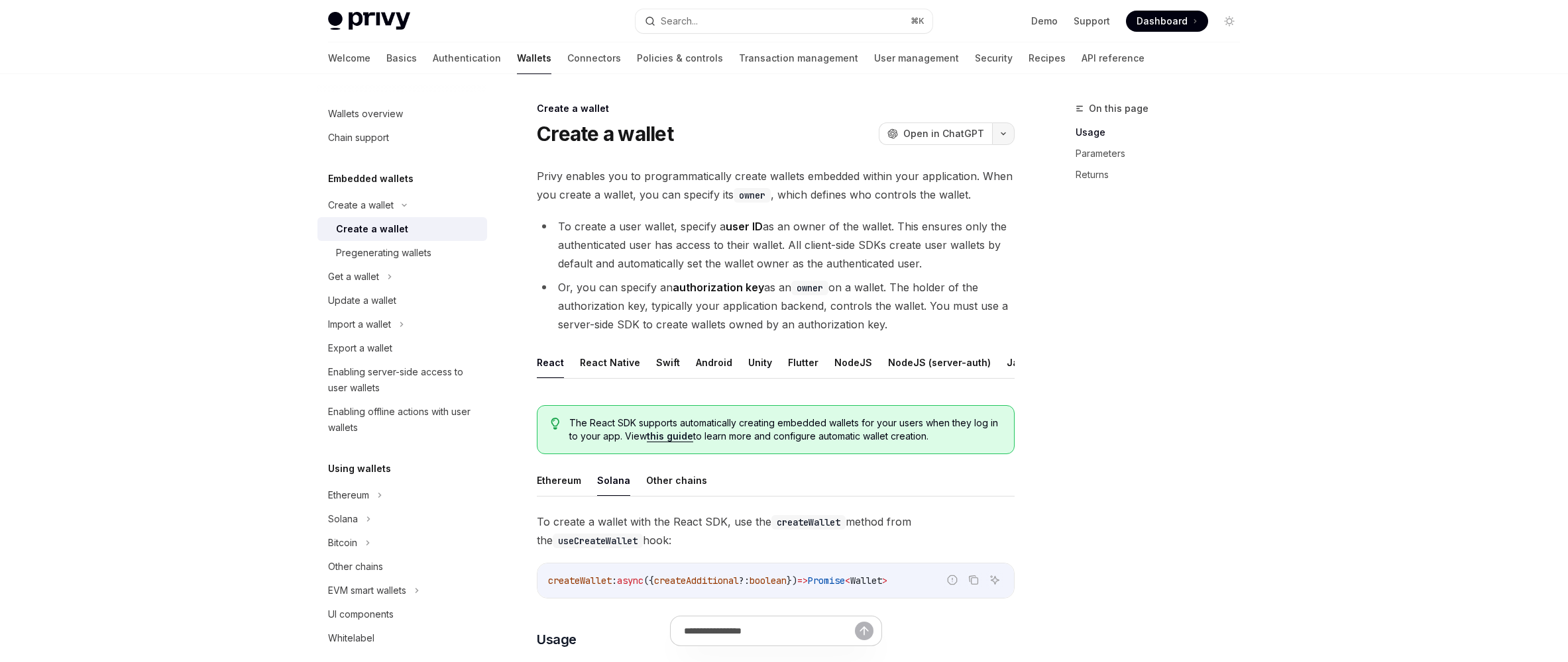
click at [1010, 137] on button "button" at bounding box center [1003, 134] width 22 height 22
click at [920, 160] on div "Open in ChatGPT" at bounding box center [920, 161] width 114 height 13
